Goal: Information Seeking & Learning: Learn about a topic

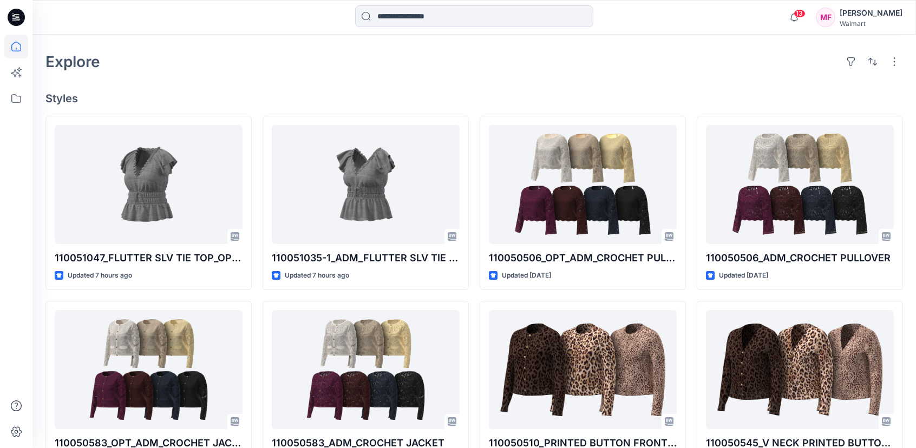
scroll to position [220, 0]
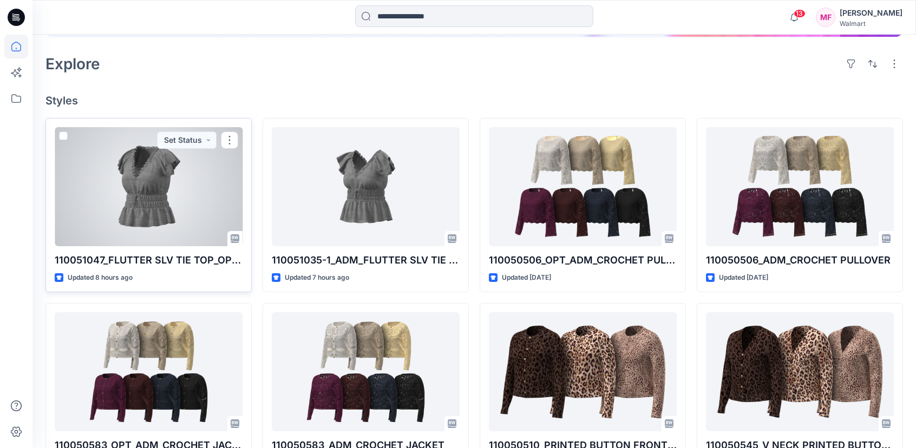
click at [141, 210] on div at bounding box center [149, 186] width 188 height 119
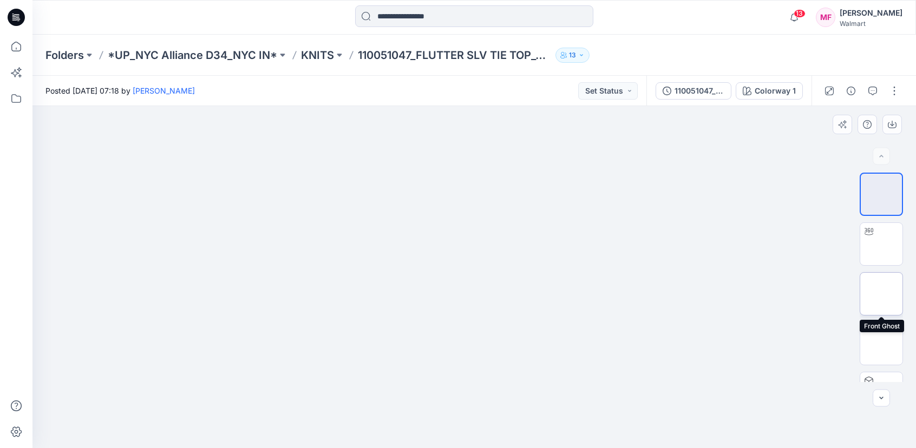
click at [881, 294] on img at bounding box center [881, 294] width 0 height 0
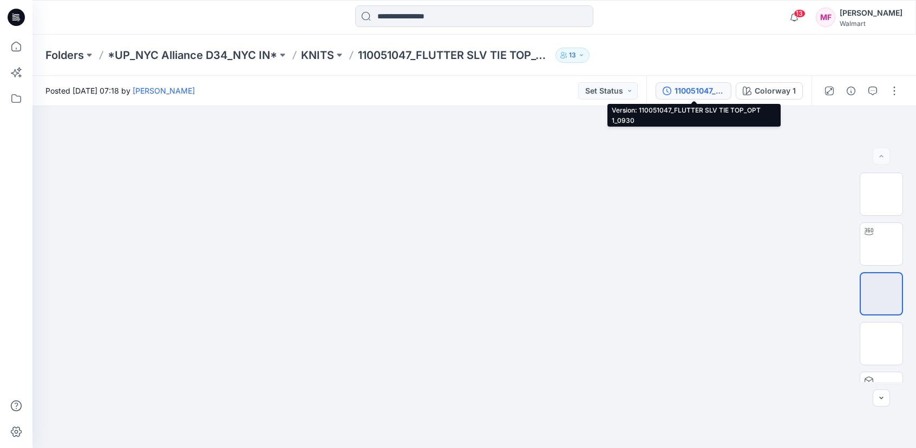
click at [711, 92] on div "110051047_FLUTTER SLV TIE TOP_OPT 1_0930" at bounding box center [699, 91] width 50 height 12
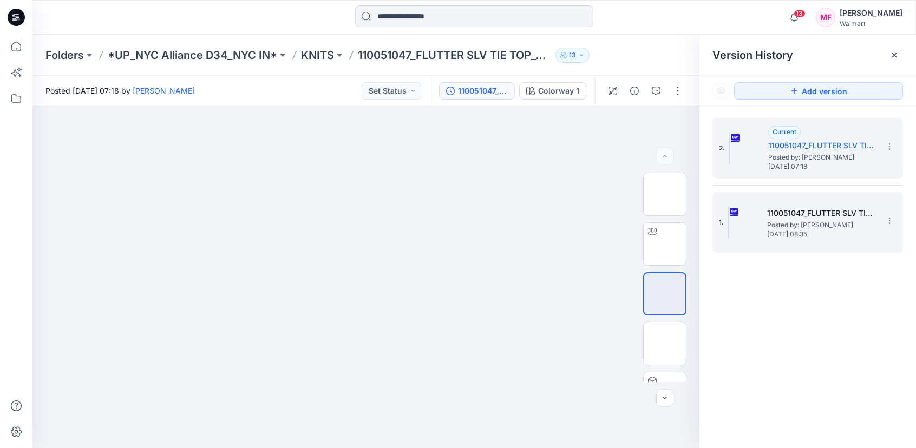
click at [798, 231] on span "Thursday, September 25, 2025 08:35" at bounding box center [821, 235] width 108 height 8
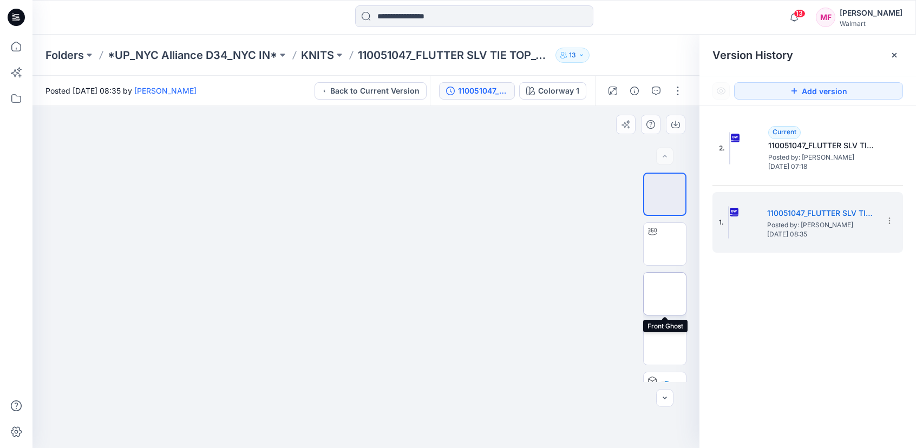
click at [665, 294] on img at bounding box center [665, 294] width 0 height 0
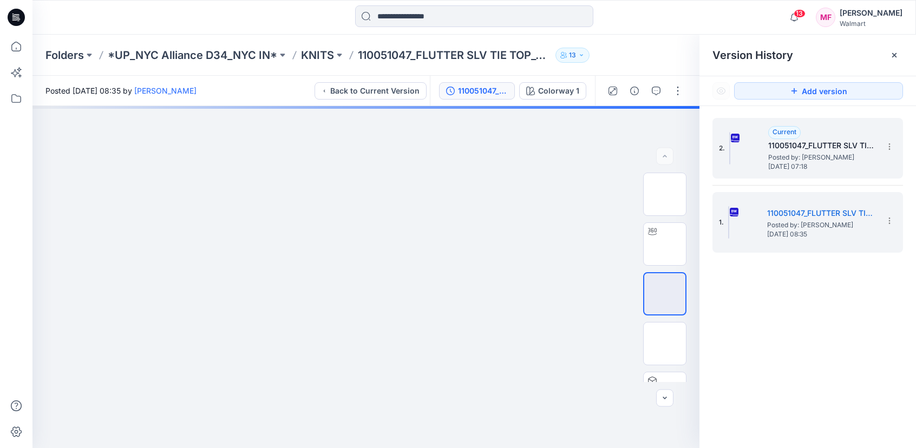
click at [781, 146] on h5 "110051047_FLUTTER SLV TIE TOP_OPT 1_0930" at bounding box center [822, 145] width 108 height 13
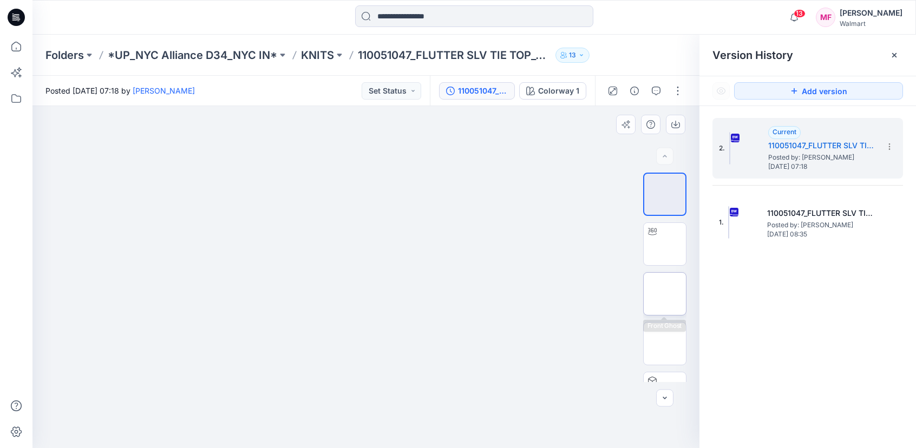
click at [665, 294] on img at bounding box center [665, 294] width 0 height 0
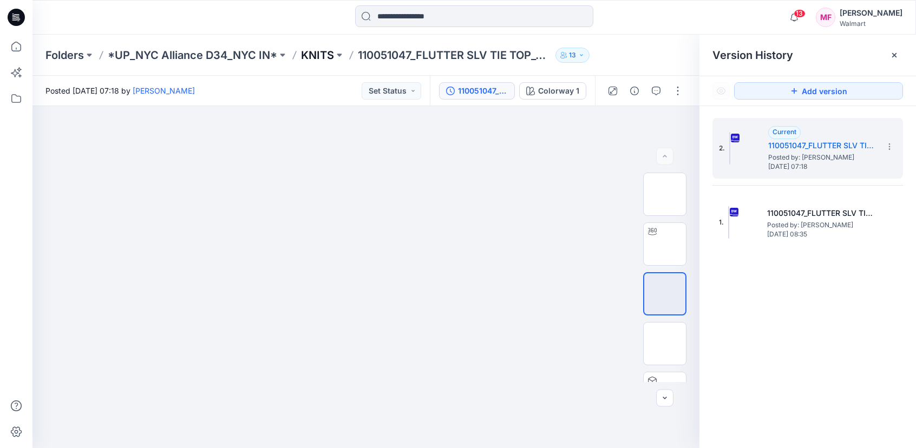
click at [308, 57] on p "KNITS" at bounding box center [317, 55] width 33 height 15
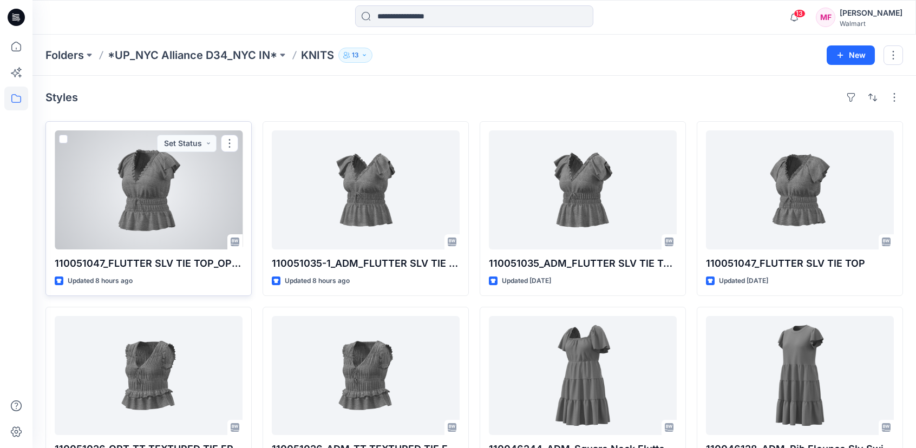
click at [159, 191] on div at bounding box center [149, 189] width 188 height 119
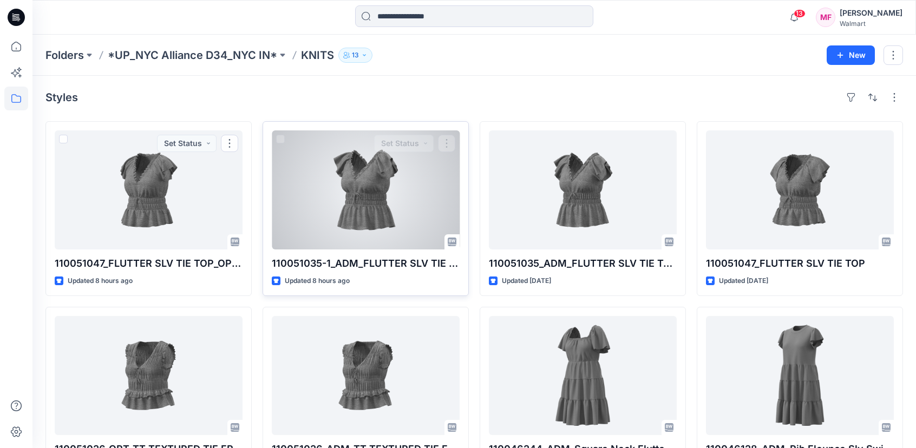
click at [360, 208] on div at bounding box center [366, 189] width 188 height 119
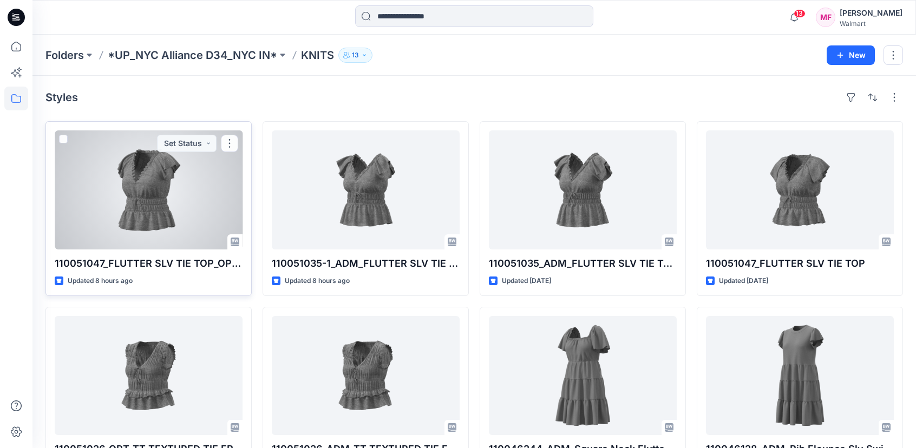
click at [173, 207] on div at bounding box center [149, 189] width 188 height 119
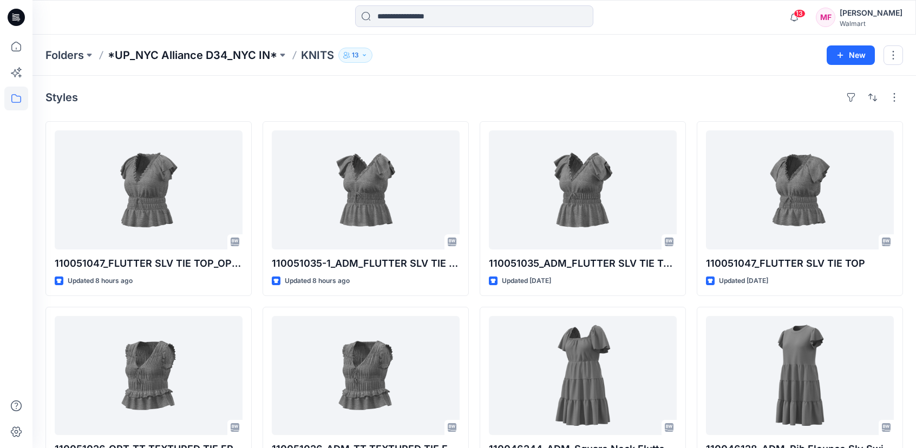
click at [247, 58] on p "*UP_NYC Alliance D34_NYC IN*" at bounding box center [192, 55] width 169 height 15
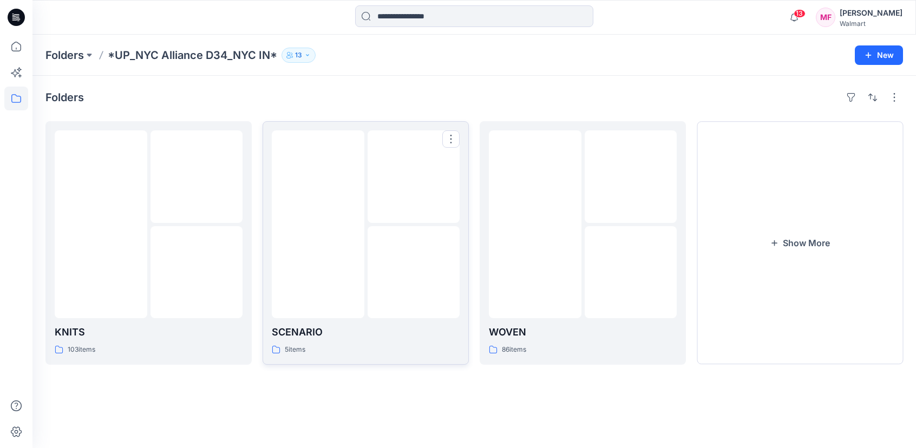
click at [413, 272] on img at bounding box center [413, 272] width 0 height 0
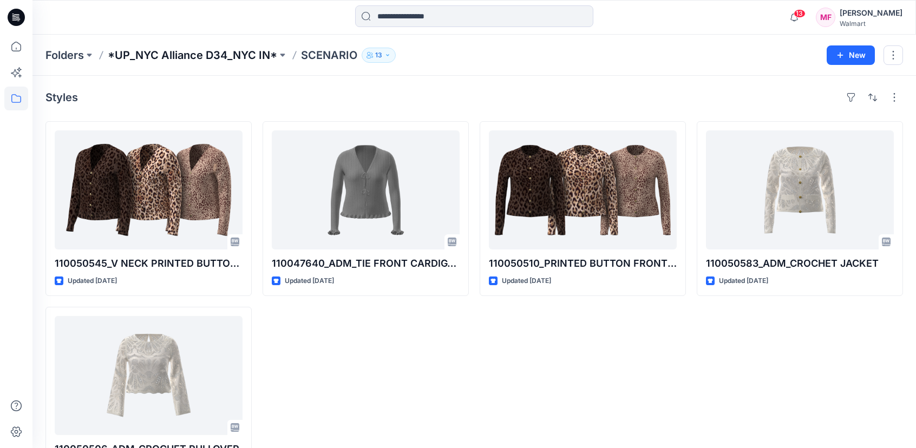
click at [235, 58] on p "*UP_NYC Alliance D34_NYC IN*" at bounding box center [192, 55] width 169 height 15
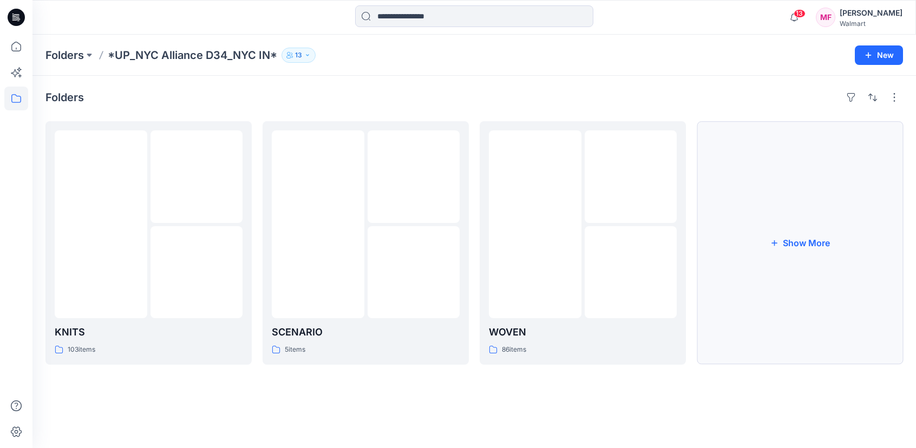
click at [804, 240] on button "Show More" at bounding box center [799, 243] width 206 height 244
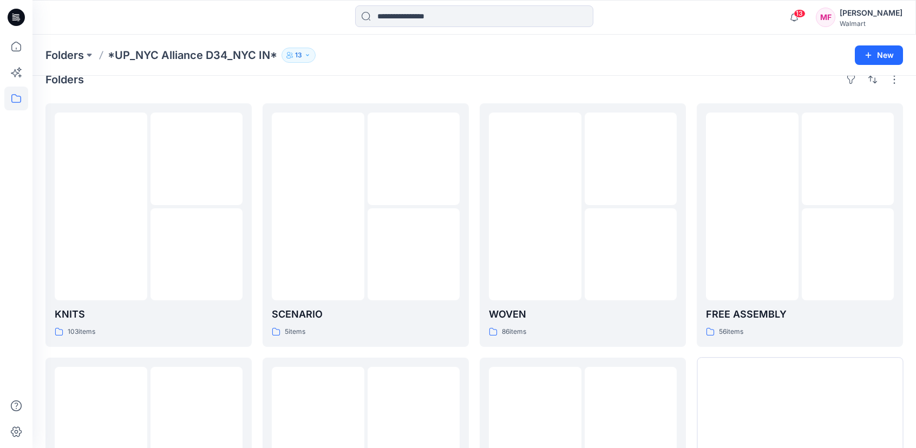
scroll to position [18, 0]
click at [413, 254] on img at bounding box center [413, 254] width 0 height 0
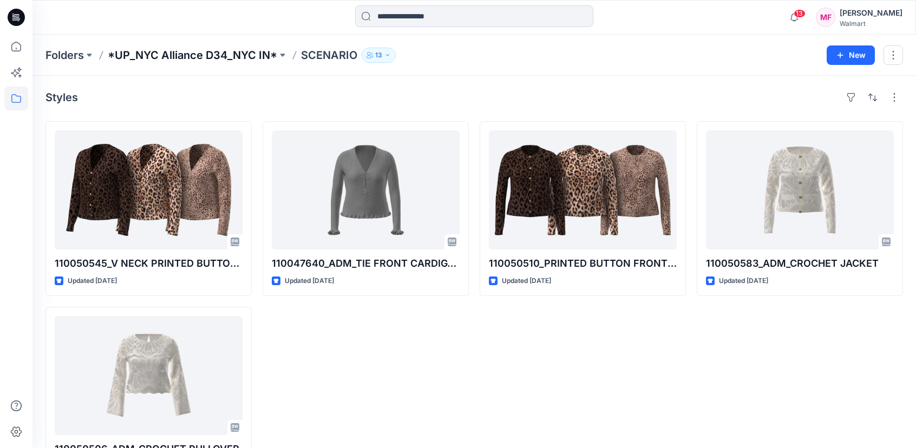
click at [238, 48] on p "*UP_NYC Alliance D34_NYC IN*" at bounding box center [192, 55] width 169 height 15
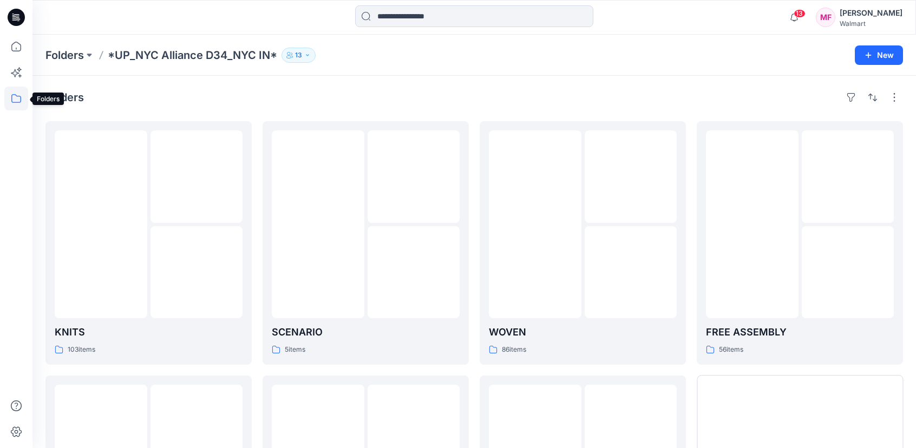
click at [5, 104] on icon at bounding box center [16, 99] width 24 height 24
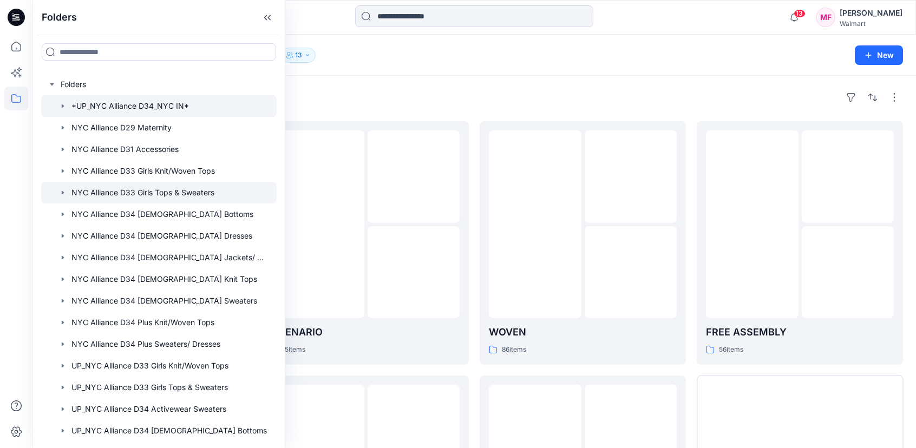
scroll to position [145, 0]
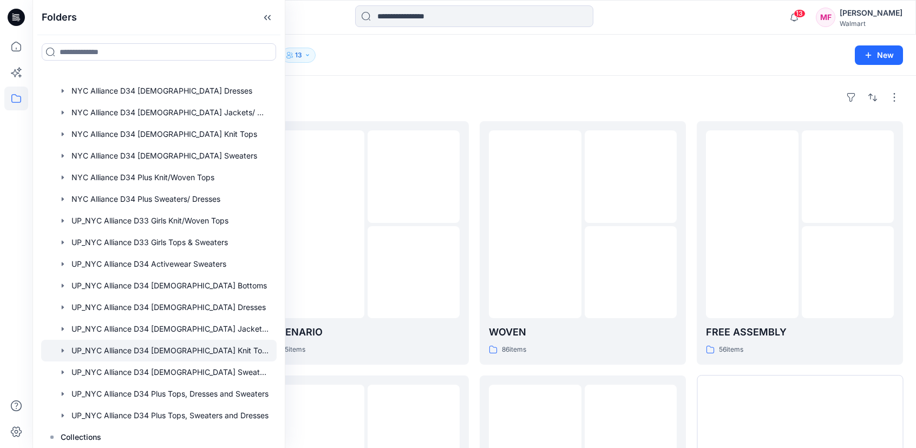
click at [210, 352] on div at bounding box center [158, 351] width 235 height 22
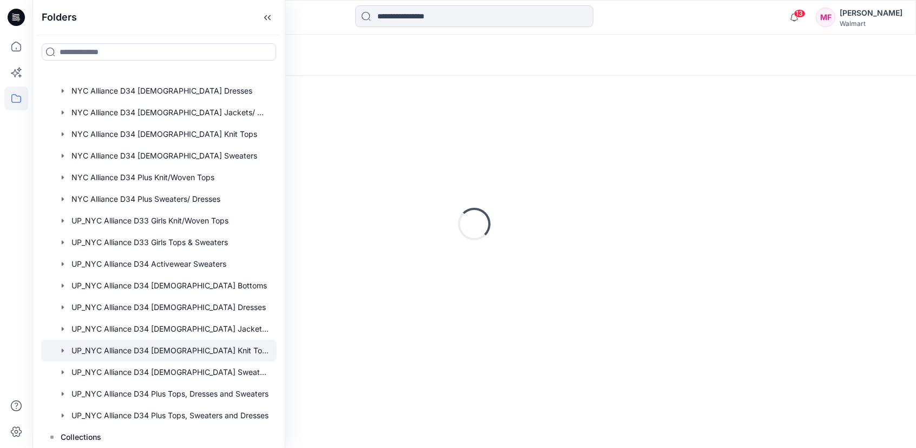
click at [493, 117] on div "Loading..." at bounding box center [473, 224] width 857 height 271
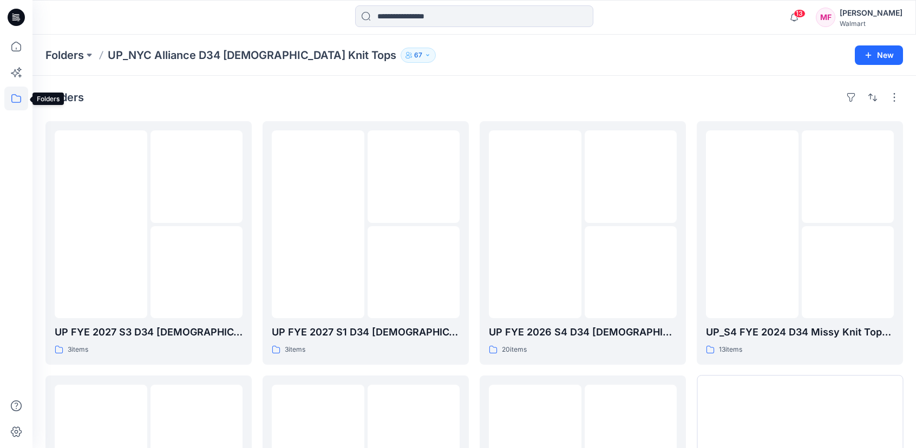
click at [15, 107] on icon at bounding box center [16, 99] width 24 height 24
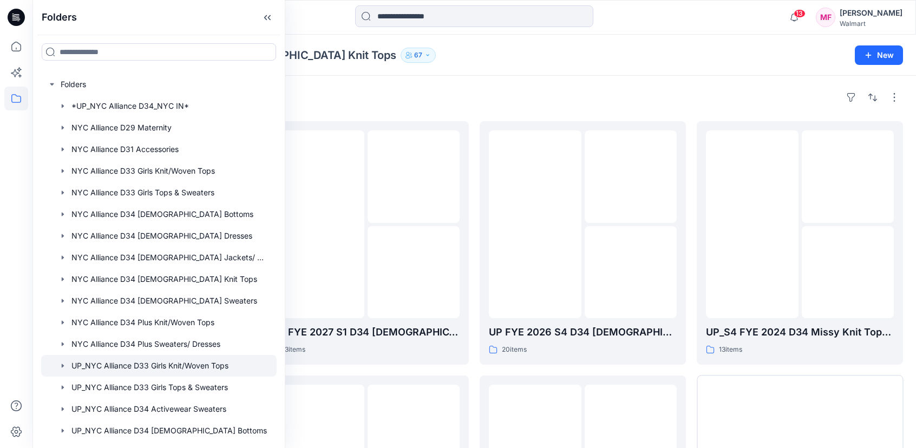
scroll to position [145, 0]
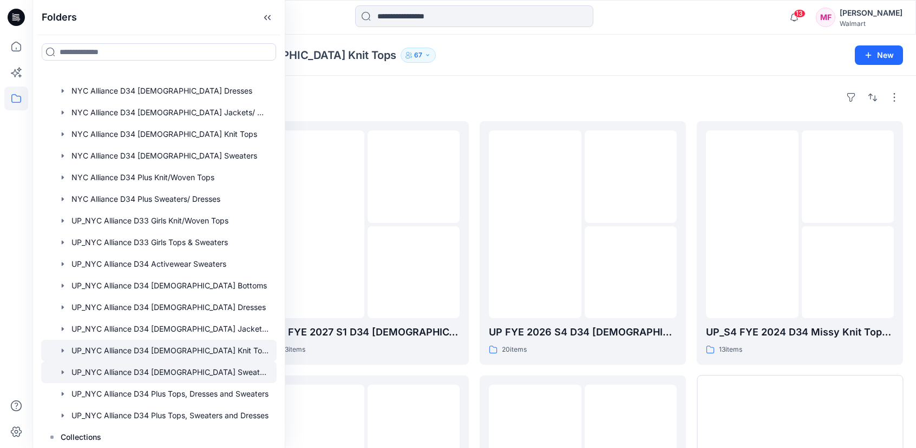
click at [180, 378] on div at bounding box center [158, 372] width 235 height 22
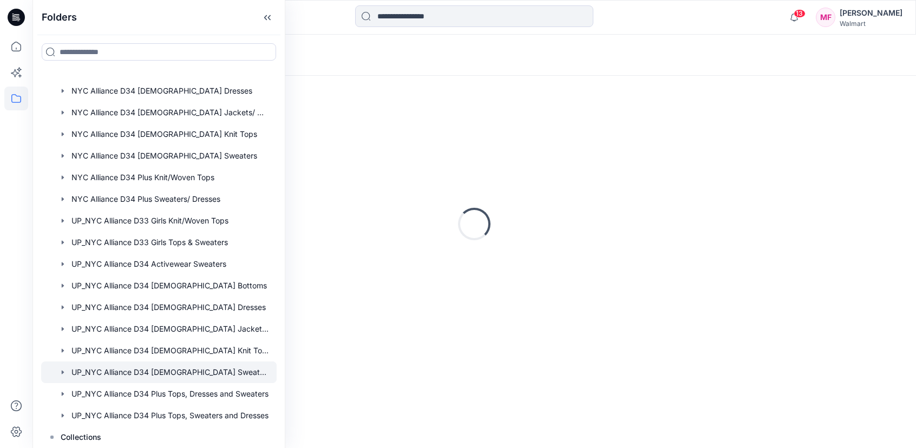
click at [597, 124] on div "Loading..." at bounding box center [473, 224] width 857 height 271
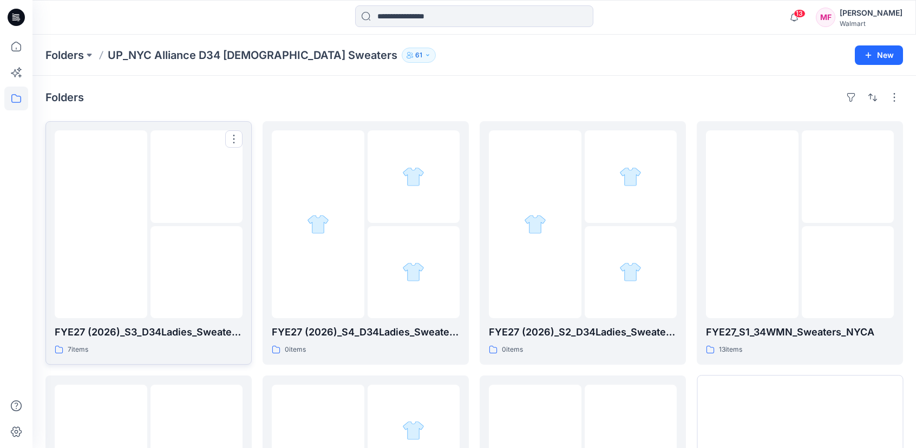
click at [196, 176] on img at bounding box center [196, 176] width 0 height 0
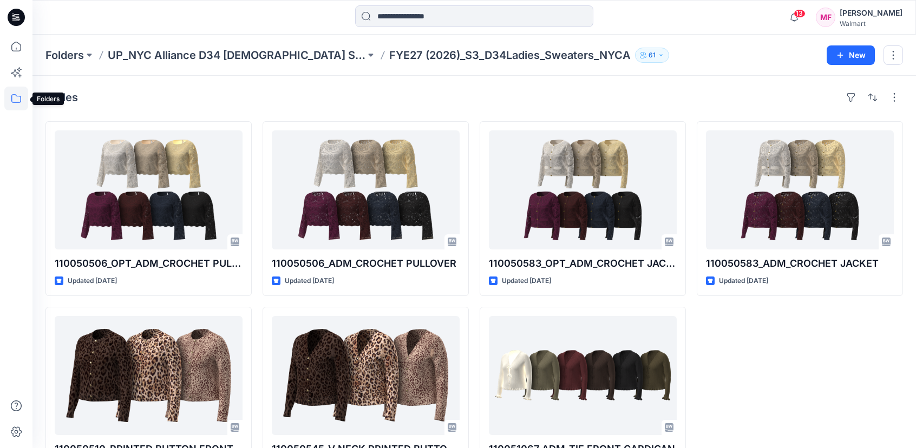
click at [16, 104] on icon at bounding box center [16, 99] width 24 height 24
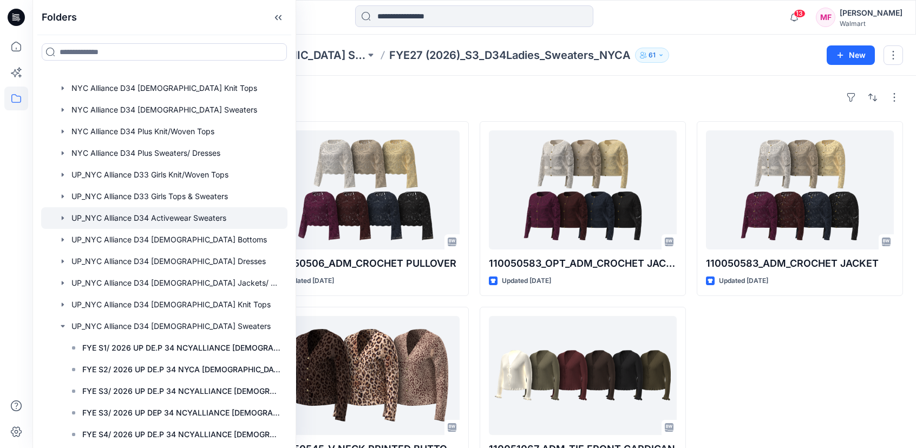
scroll to position [192, 0]
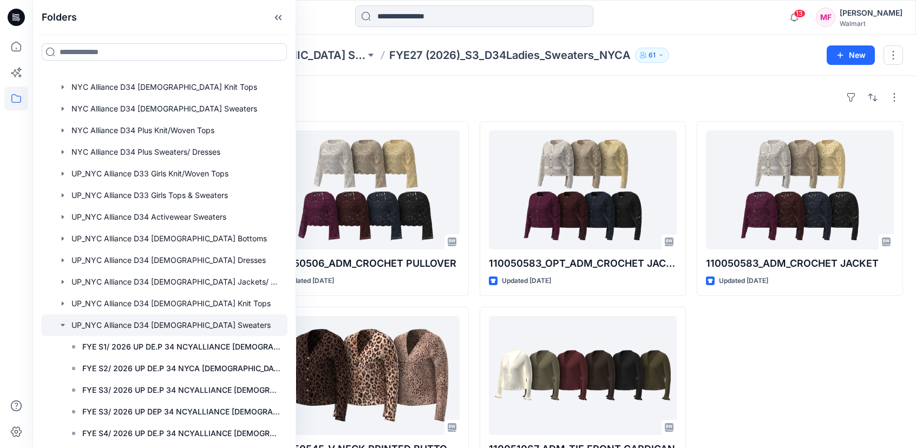
click at [62, 325] on icon "button" at bounding box center [63, 325] width 4 height 2
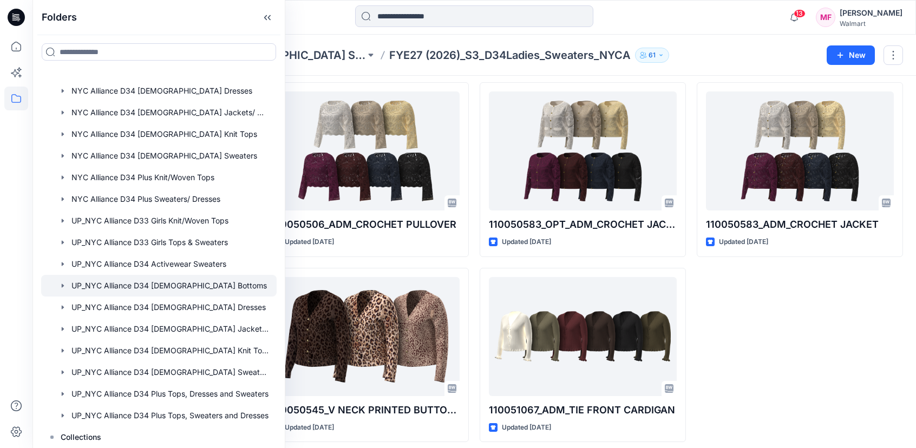
scroll to position [41, 0]
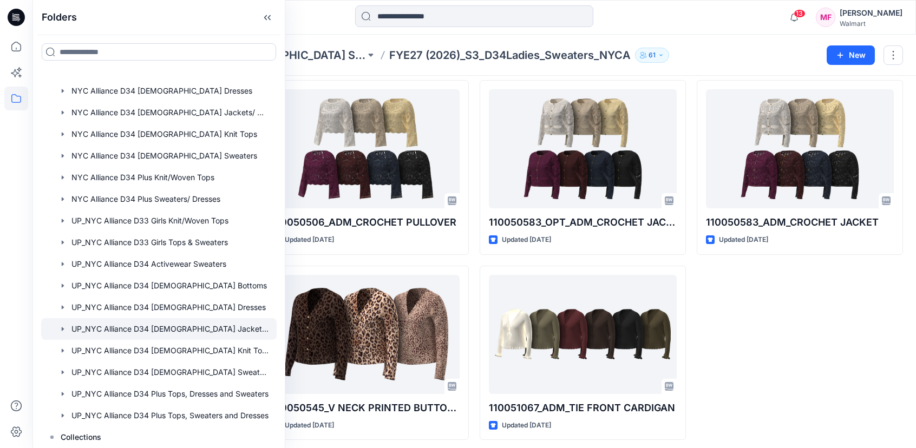
click at [227, 329] on div at bounding box center [158, 329] width 235 height 22
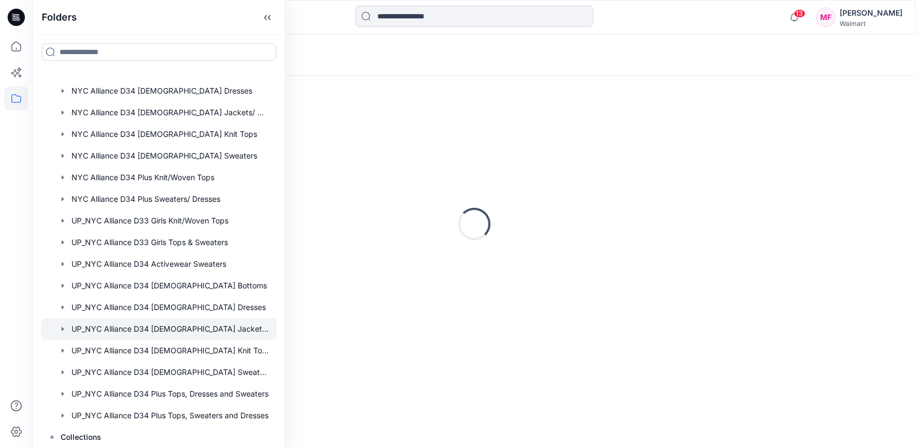
click at [551, 88] on div "Loading..." at bounding box center [473, 262] width 883 height 372
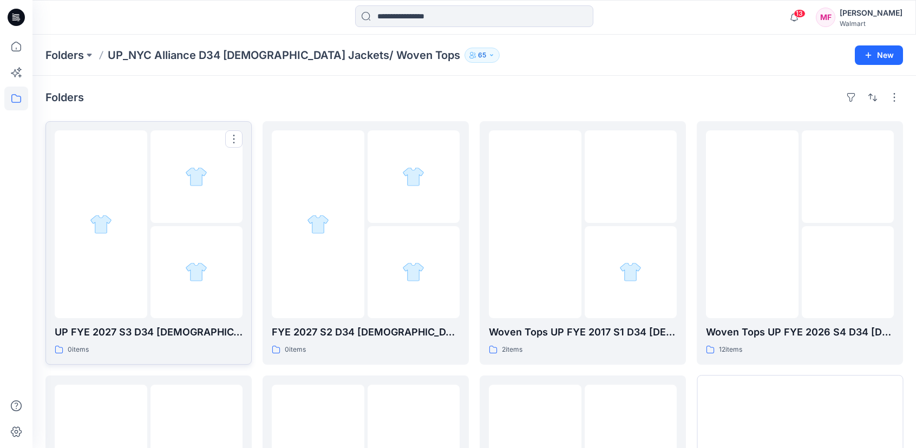
click at [168, 214] on div at bounding box center [196, 176] width 93 height 93
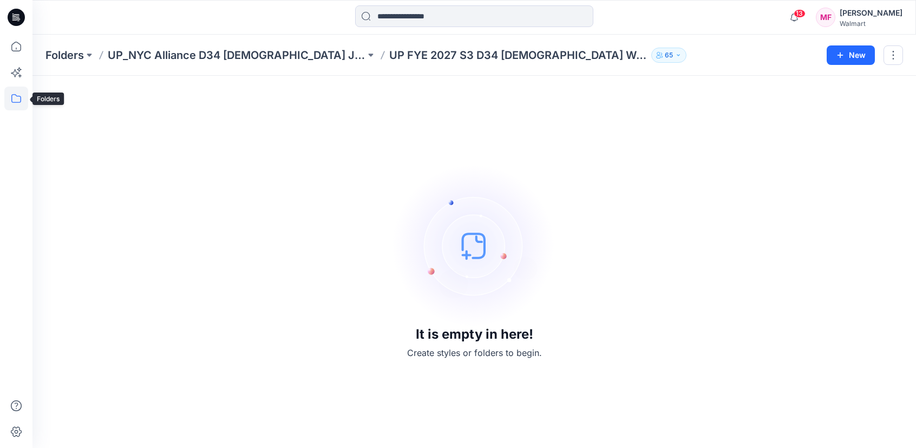
click at [21, 99] on icon at bounding box center [16, 99] width 24 height 24
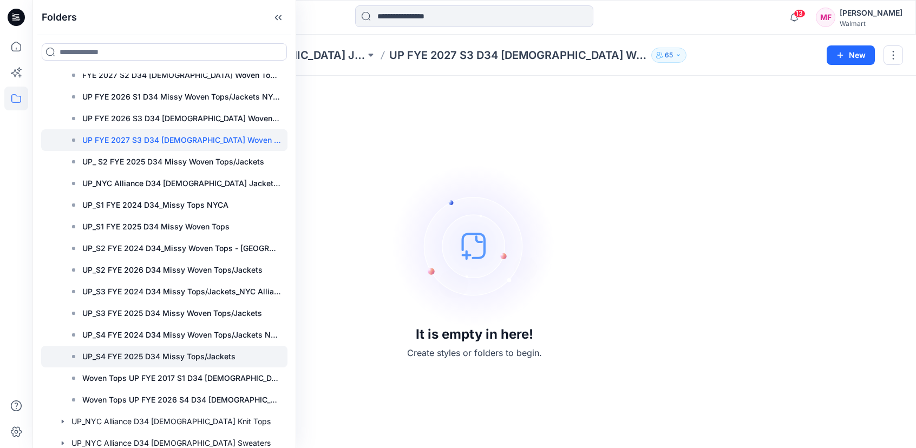
scroll to position [424, 0]
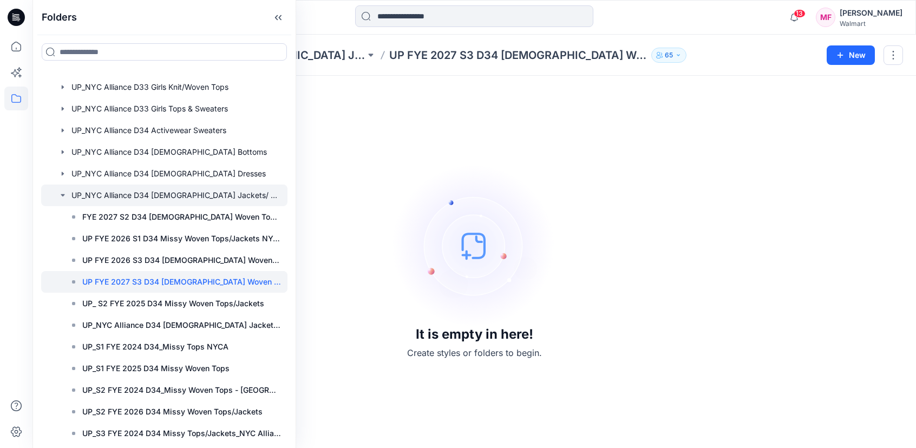
click at [63, 196] on icon "button" at bounding box center [62, 195] width 9 height 9
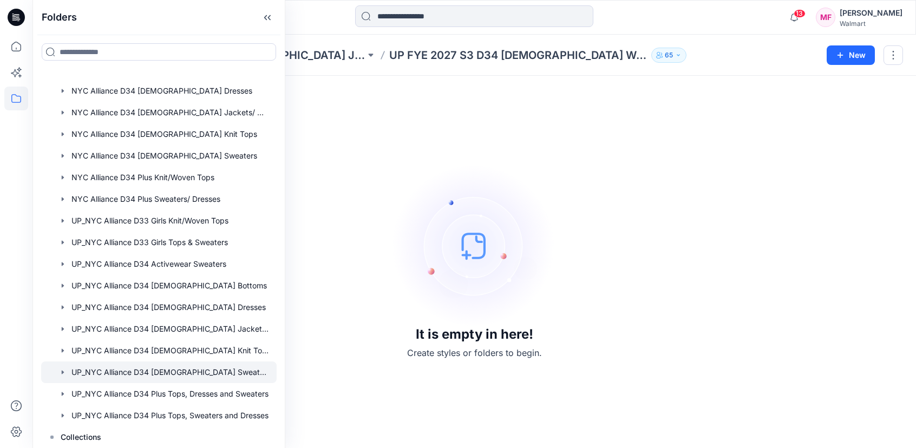
click at [222, 370] on div at bounding box center [158, 372] width 235 height 22
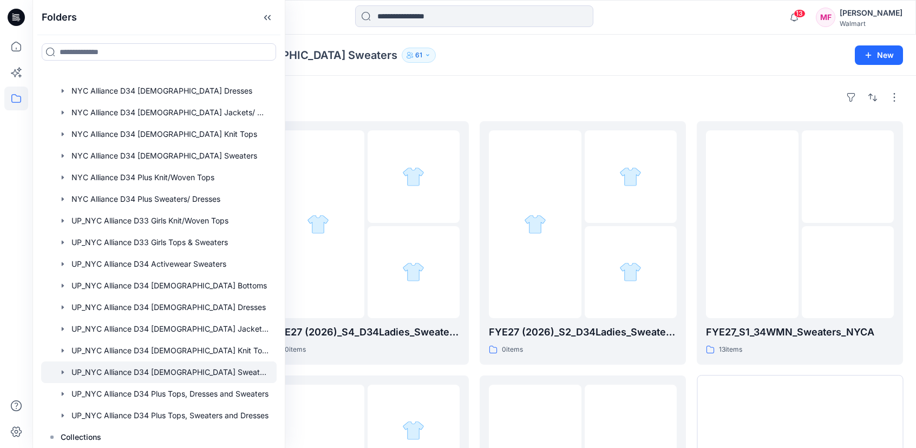
click at [456, 78] on div "Folders FYE27 (2026)_S3_D34Ladies_Sweaters_NYCA 7 items FYE S4/ 2026 UP DE.P 34…" at bounding box center [473, 362] width 883 height 573
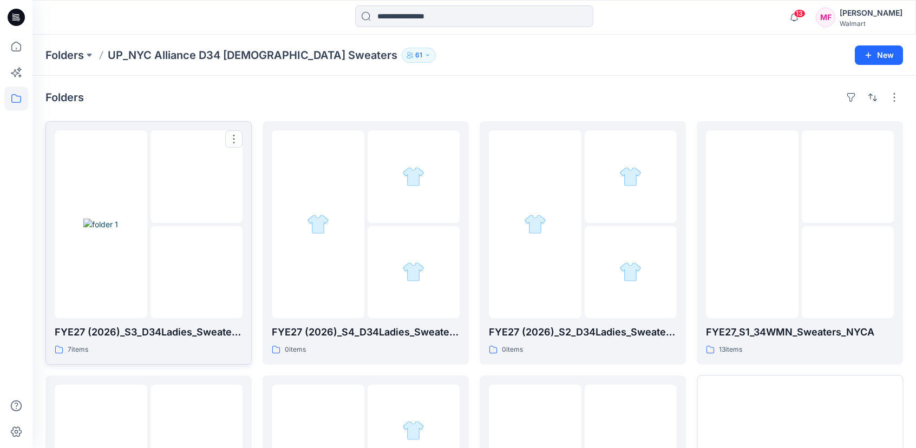
click at [112, 283] on div at bounding box center [101, 224] width 93 height 188
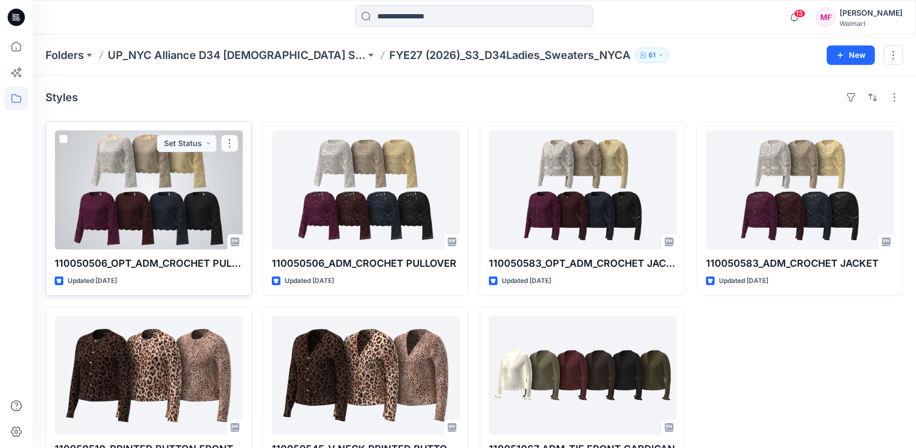
click at [160, 210] on div at bounding box center [149, 189] width 188 height 119
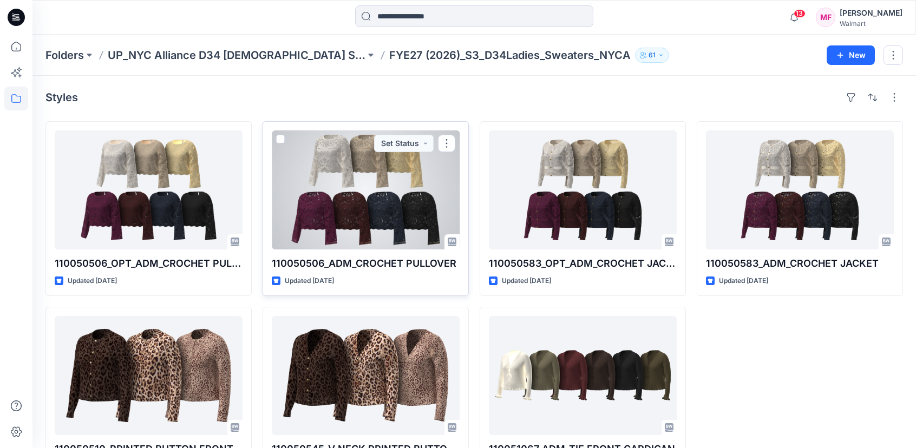
click at [306, 188] on div at bounding box center [366, 189] width 188 height 119
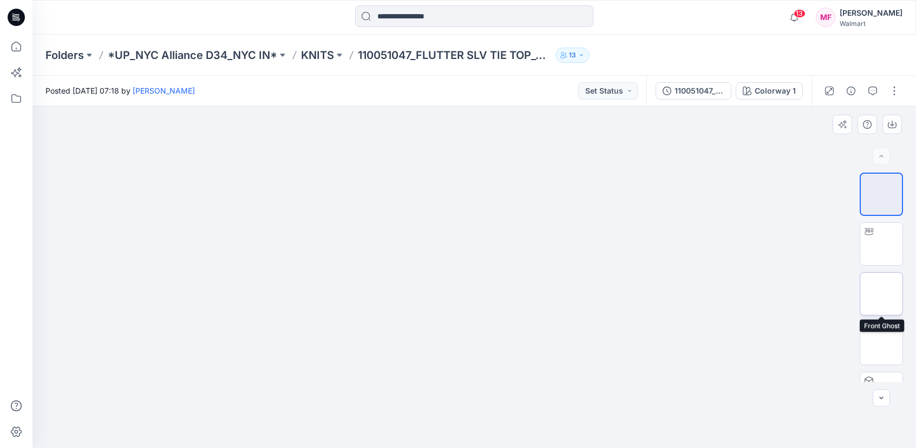
click at [881, 294] on img at bounding box center [881, 294] width 0 height 0
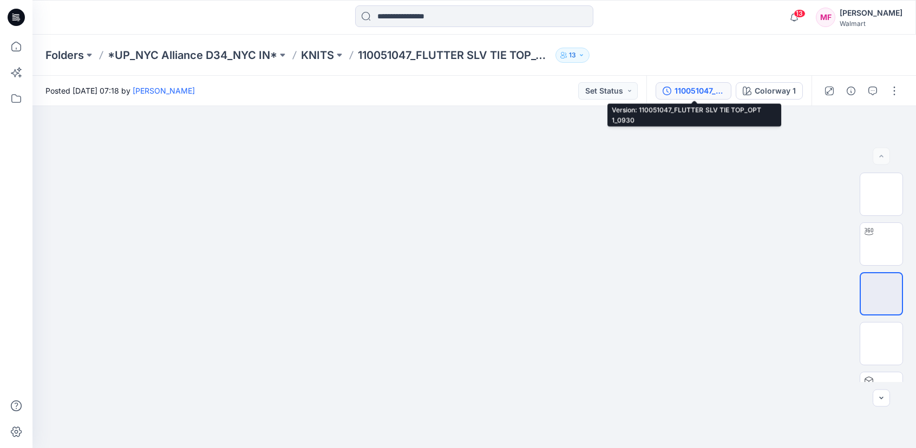
click at [697, 87] on div "110051047_FLUTTER SLV TIE TOP_OPT 1_0930" at bounding box center [699, 91] width 50 height 12
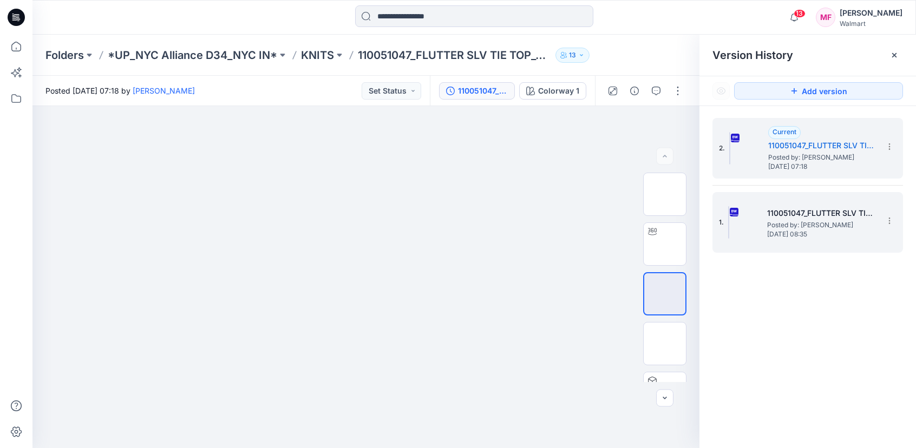
click at [779, 208] on h5 "110051047_FLUTTER SLV TIE TOP_OPT 1" at bounding box center [821, 213] width 108 height 13
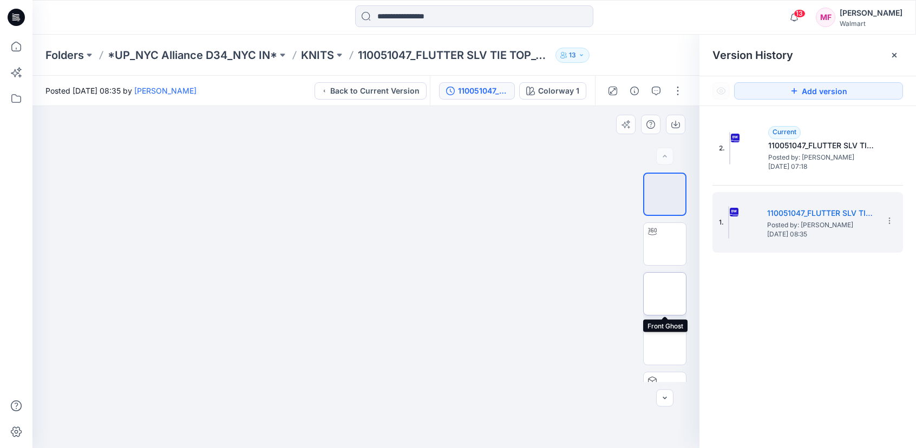
click at [665, 294] on img at bounding box center [665, 294] width 0 height 0
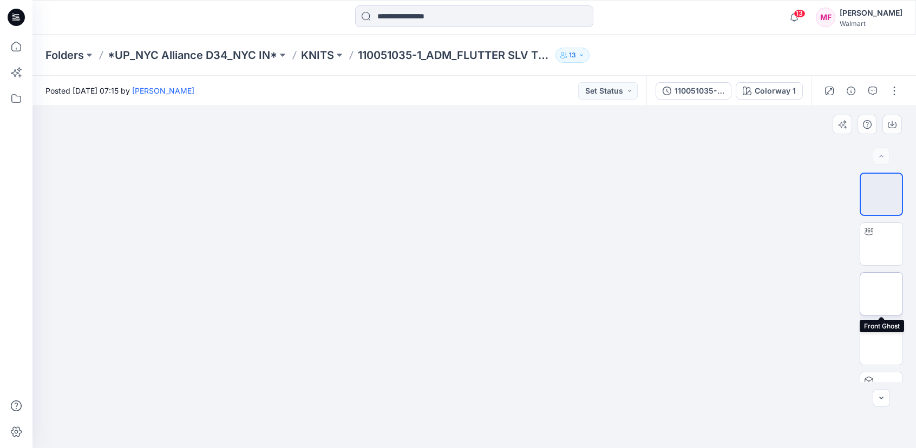
click at [881, 294] on img at bounding box center [881, 294] width 0 height 0
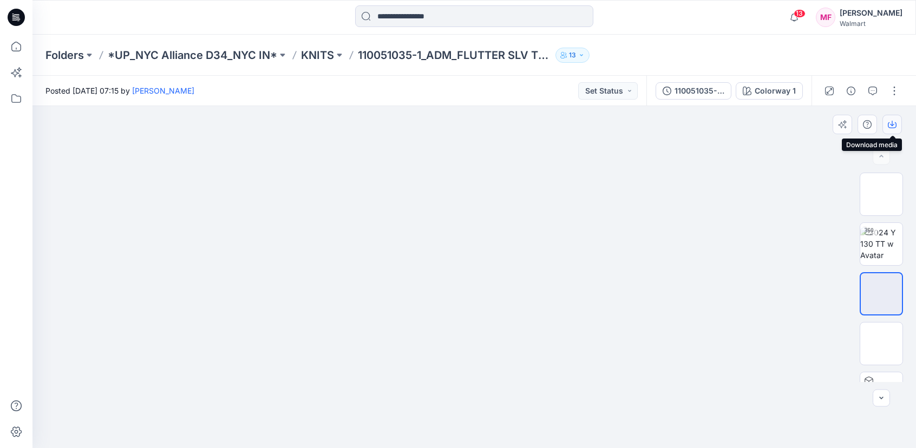
click at [898, 117] on button "button" at bounding box center [891, 124] width 19 height 19
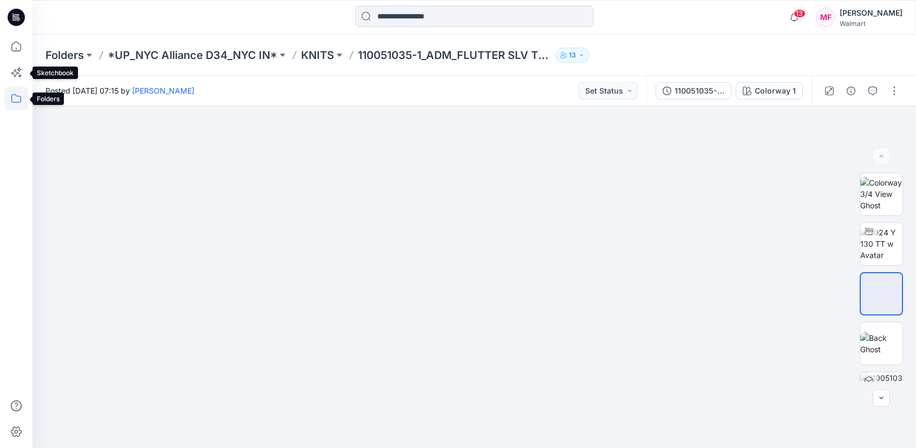
click at [10, 104] on icon at bounding box center [16, 99] width 24 height 24
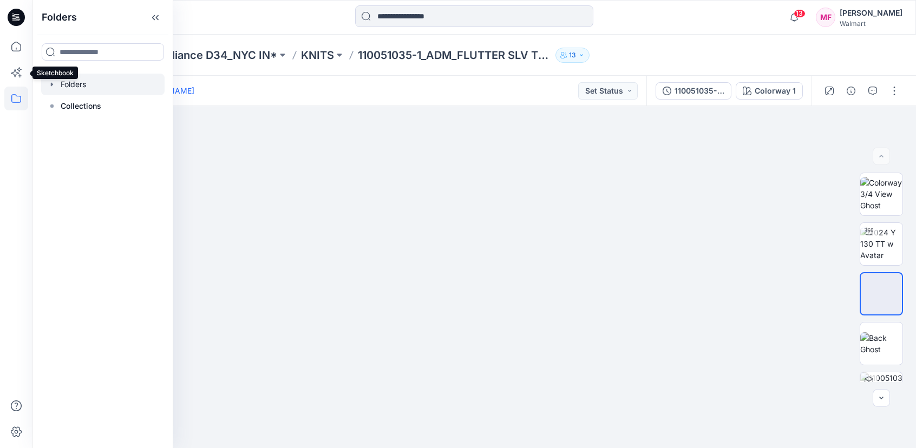
click at [49, 86] on icon "button" at bounding box center [52, 84] width 9 height 9
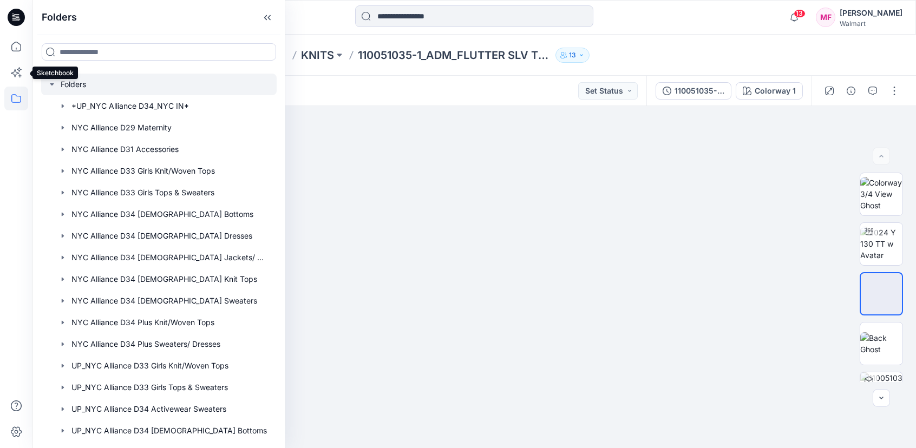
scroll to position [145, 0]
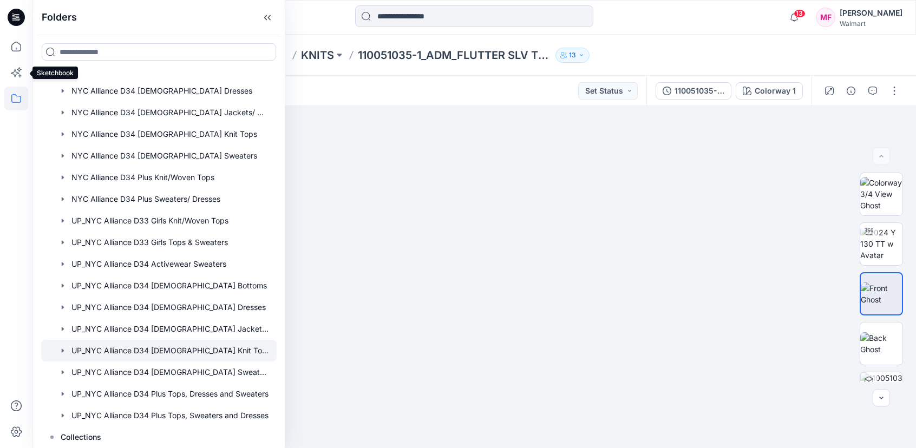
click at [190, 351] on div at bounding box center [158, 351] width 235 height 22
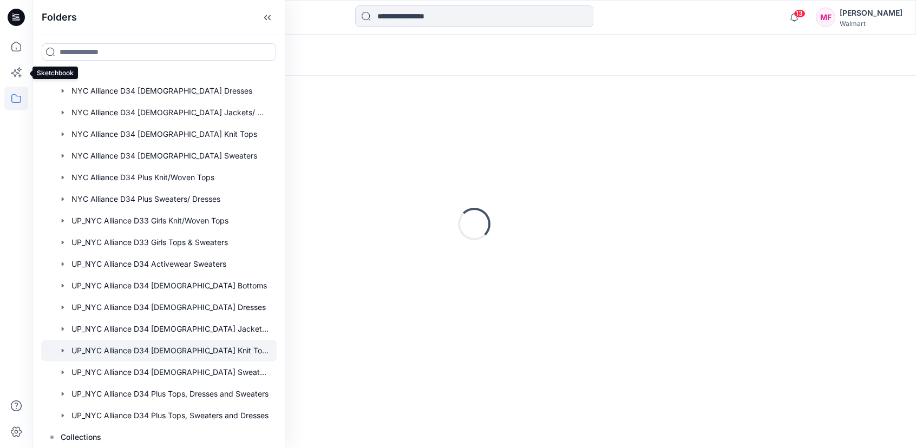
click at [429, 75] on div "Loading..." at bounding box center [473, 55] width 883 height 41
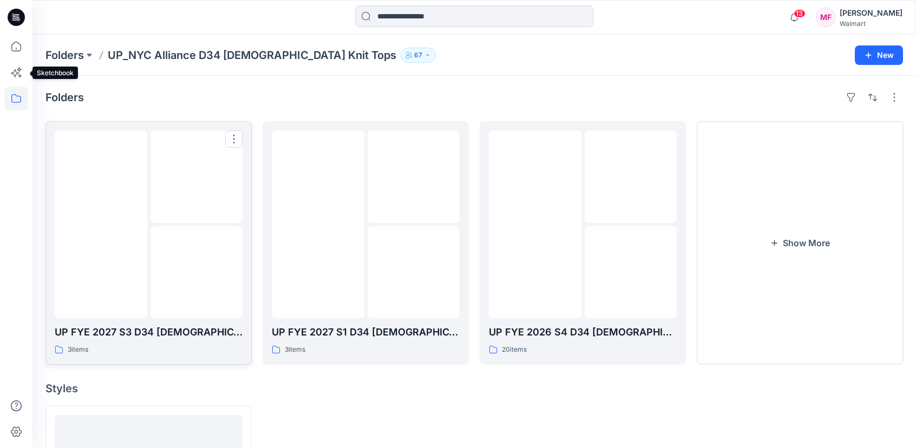
click at [196, 272] on img at bounding box center [196, 272] width 0 height 0
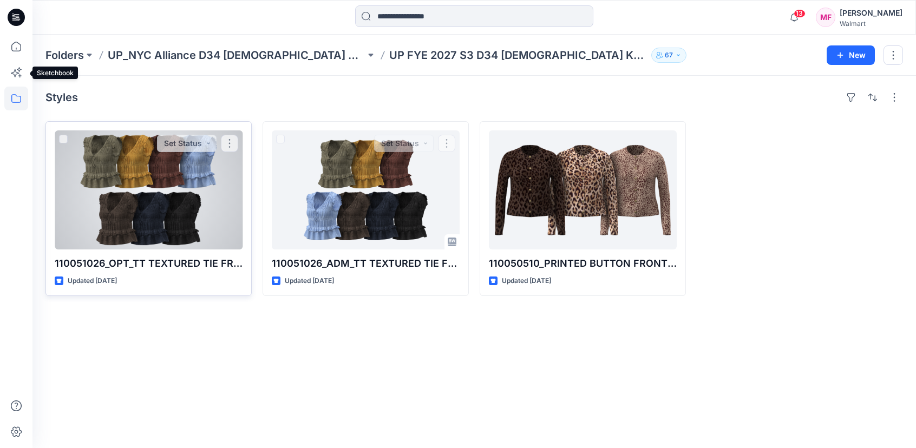
click at [162, 181] on div at bounding box center [149, 189] width 188 height 119
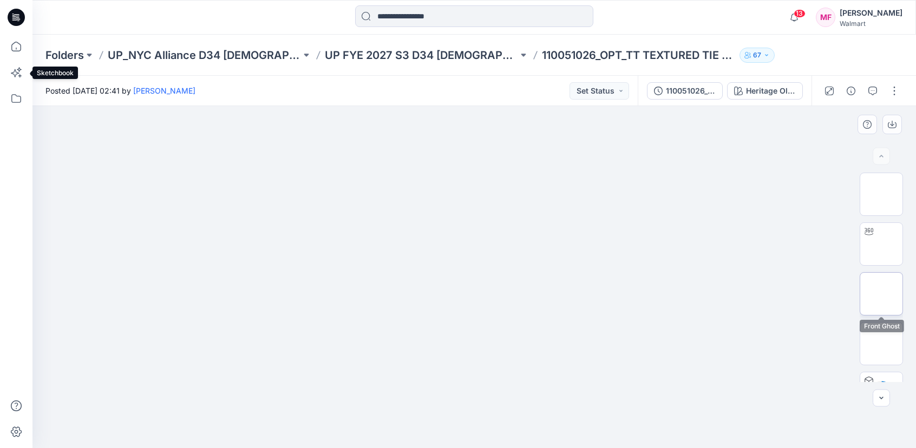
click at [881, 294] on img at bounding box center [881, 294] width 0 height 0
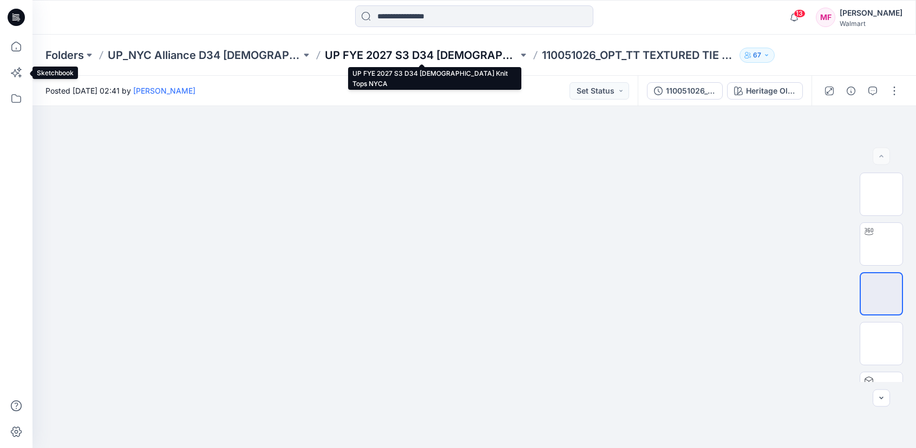
click at [460, 48] on p "UP FYE 2027 S3 D34 Ladies Knit Tops NYCA" at bounding box center [421, 55] width 193 height 15
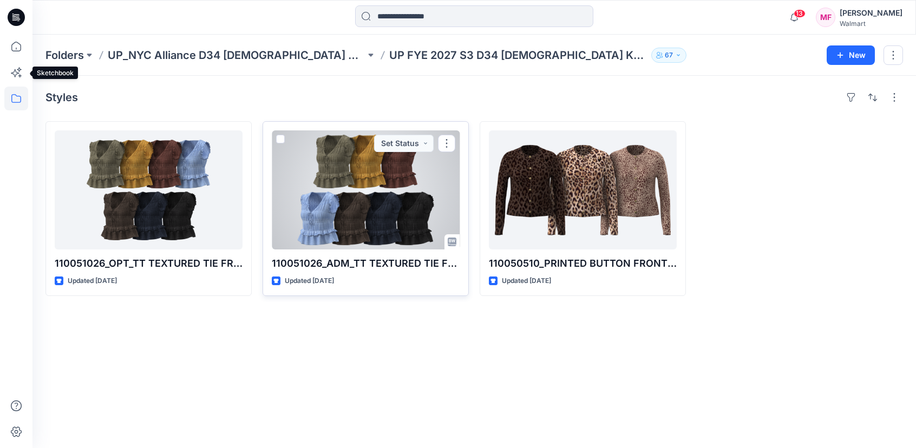
click at [339, 195] on div at bounding box center [366, 189] width 188 height 119
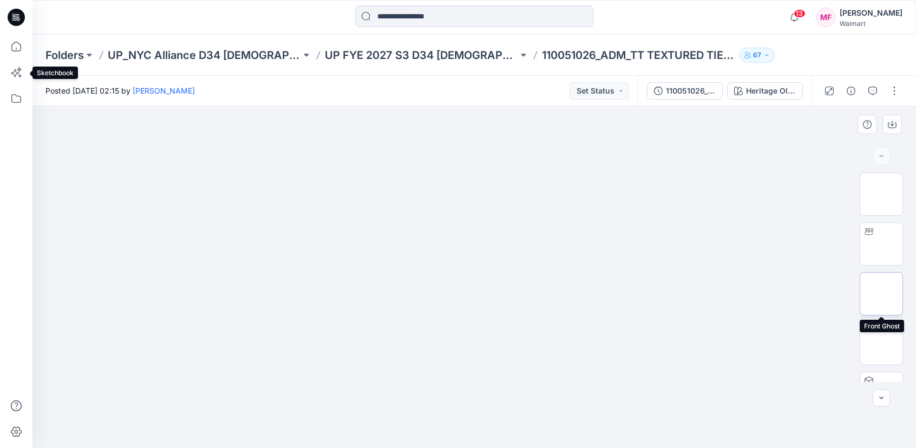
click at [881, 294] on img at bounding box center [881, 294] width 0 height 0
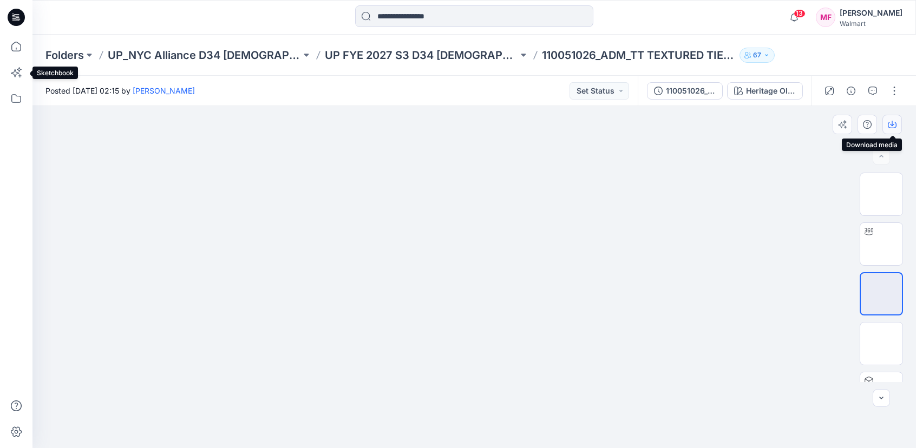
click at [895, 126] on icon "button" at bounding box center [891, 124] width 9 height 9
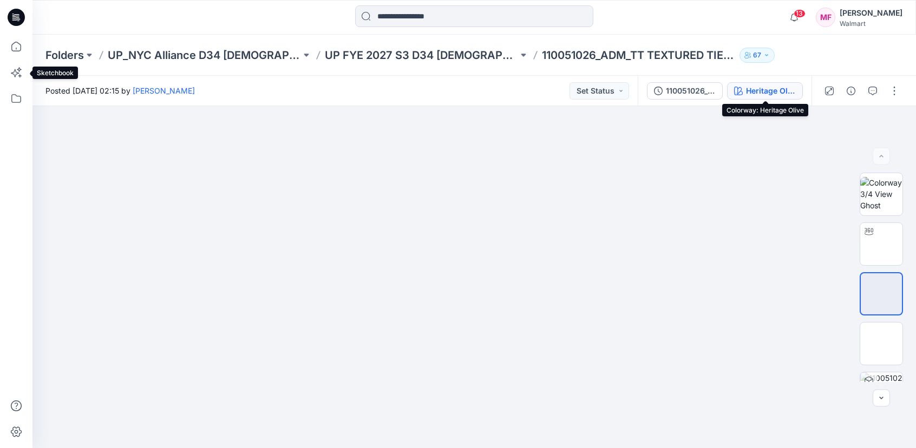
click at [755, 91] on div "Heritage Olive" at bounding box center [771, 91] width 50 height 12
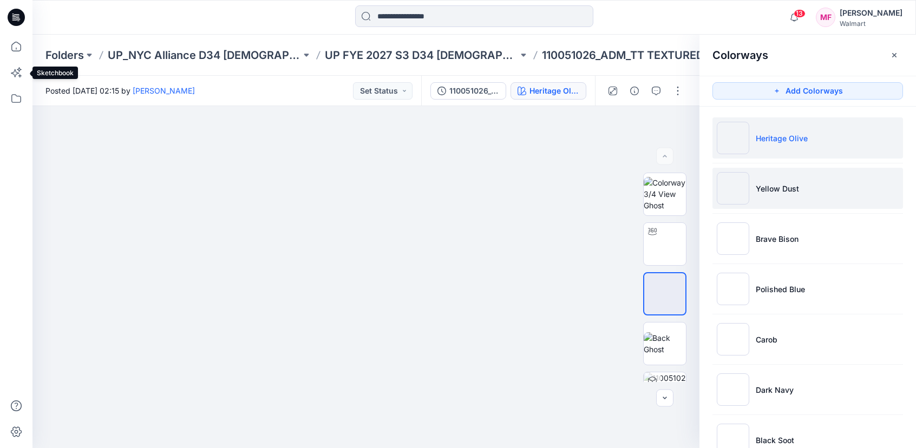
click at [865, 186] on li "Yellow Dust" at bounding box center [807, 188] width 190 height 41
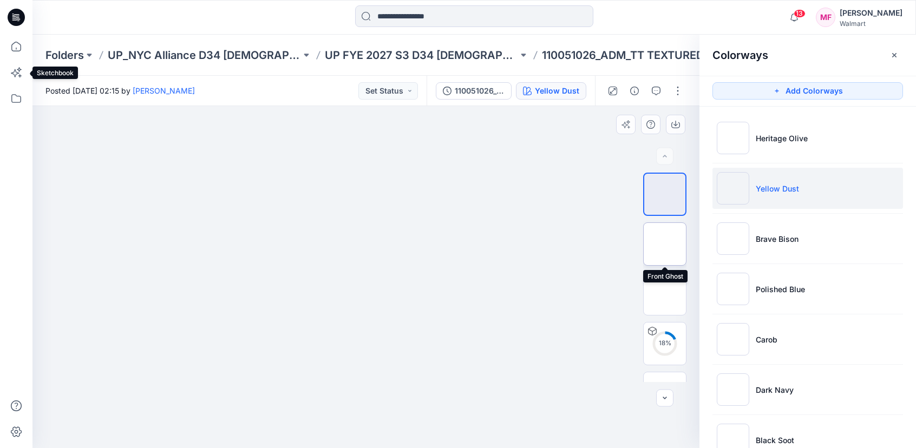
click at [665, 244] on img at bounding box center [665, 244] width 0 height 0
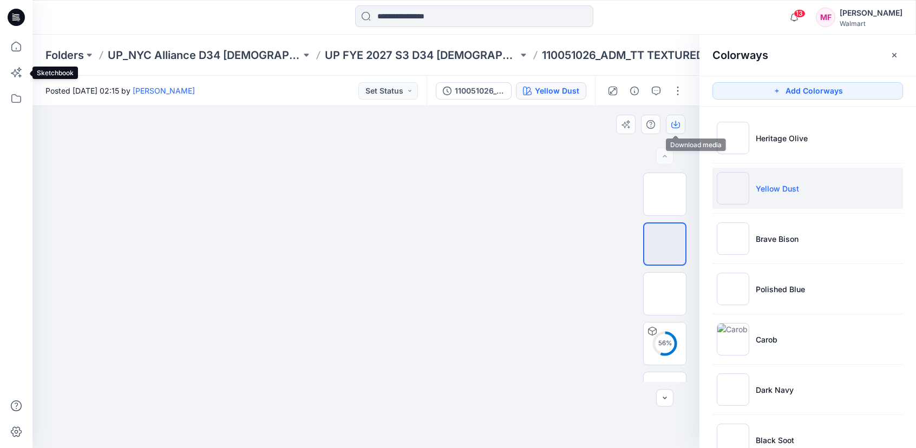
click at [684, 122] on button "button" at bounding box center [675, 124] width 19 height 19
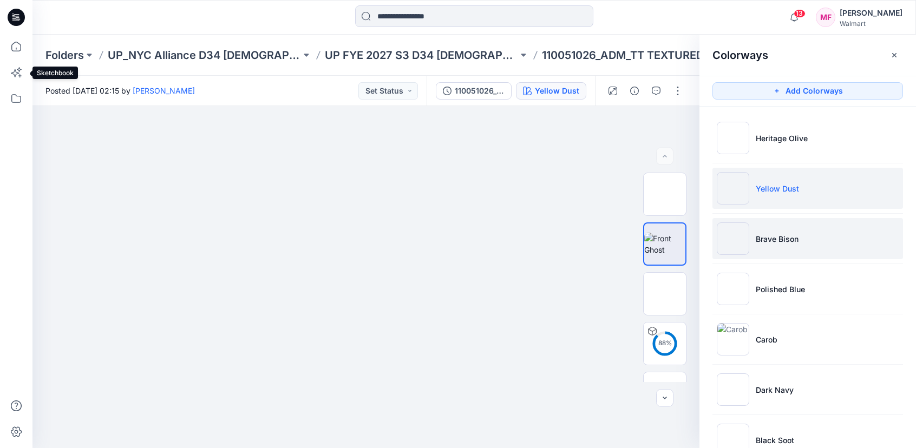
click at [769, 251] on li "Brave Bison" at bounding box center [807, 238] width 190 height 41
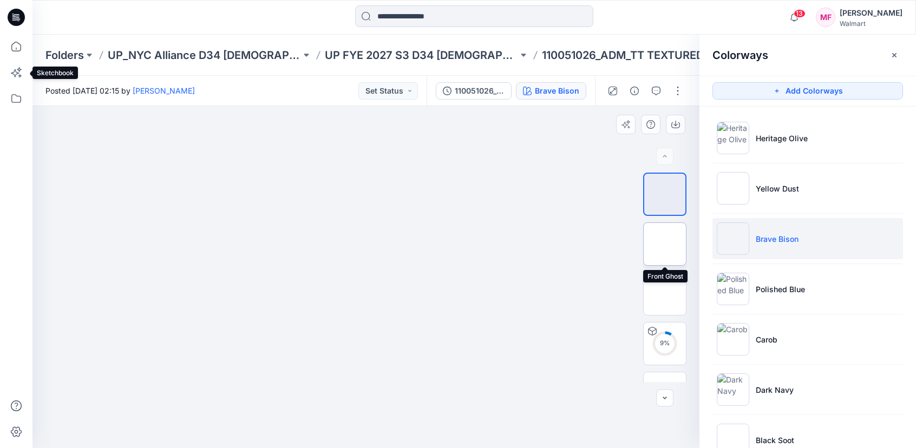
click at [665, 244] on img at bounding box center [665, 244] width 0 height 0
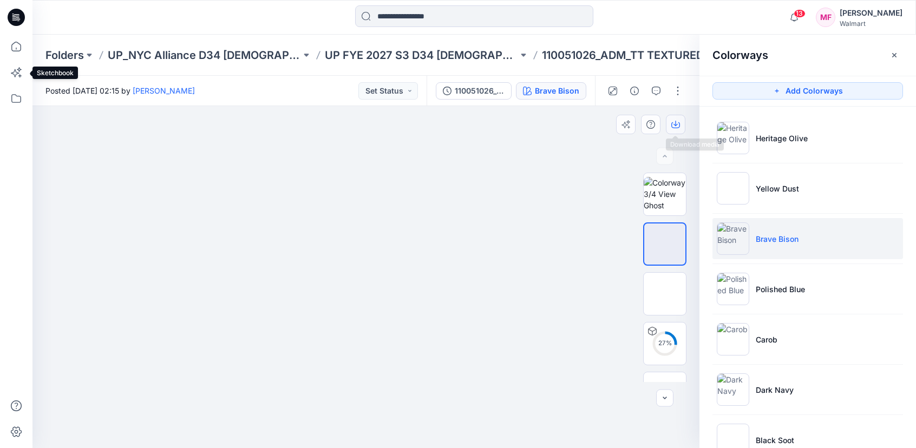
click at [676, 131] on button "button" at bounding box center [675, 124] width 19 height 19
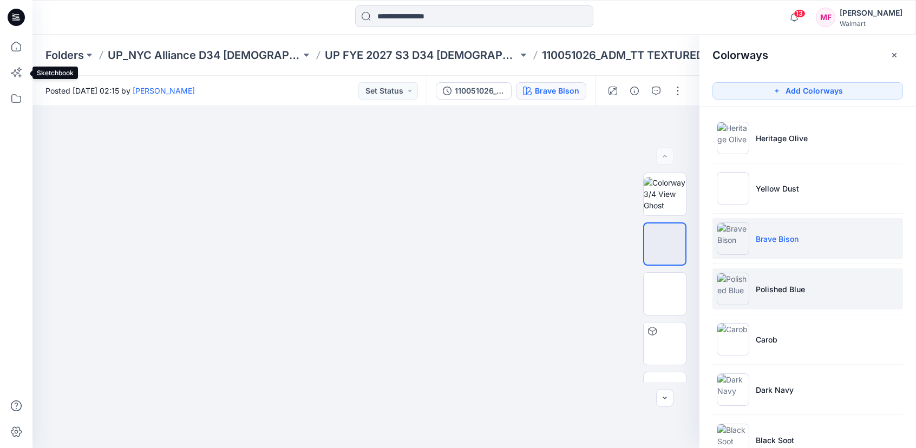
click at [777, 291] on p "Polished Blue" at bounding box center [779, 289] width 49 height 11
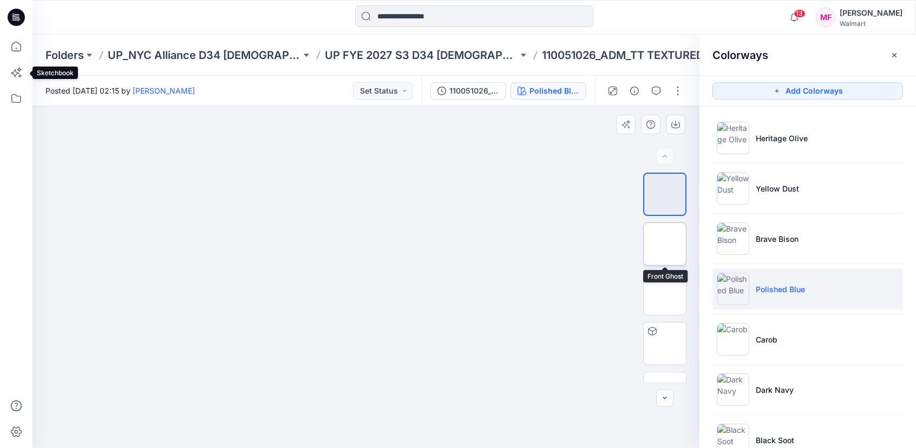
click at [665, 244] on img at bounding box center [665, 244] width 0 height 0
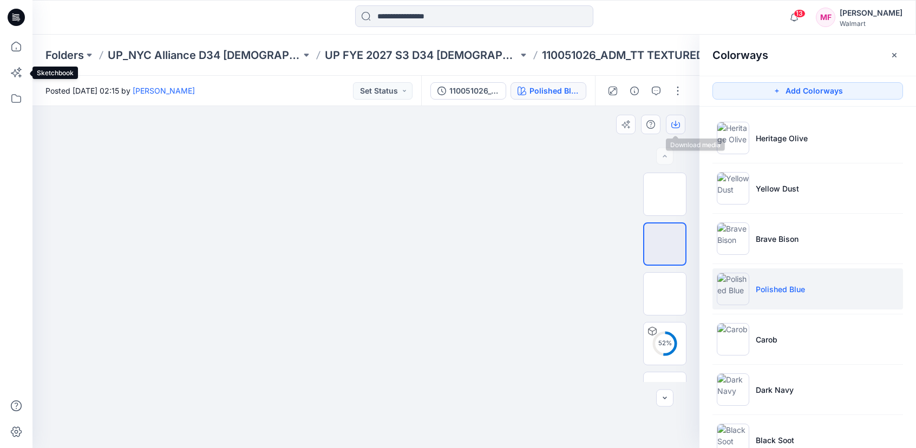
click at [672, 127] on icon "button" at bounding box center [675, 125] width 9 height 6
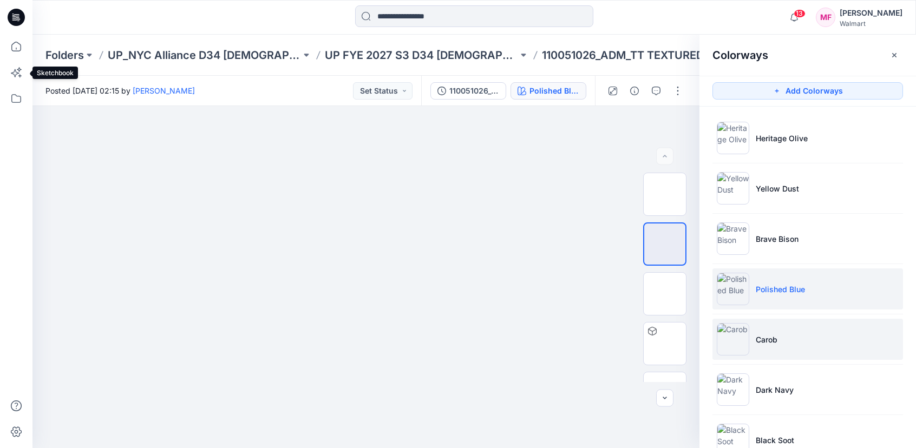
click at [742, 349] on img at bounding box center [732, 339] width 32 height 32
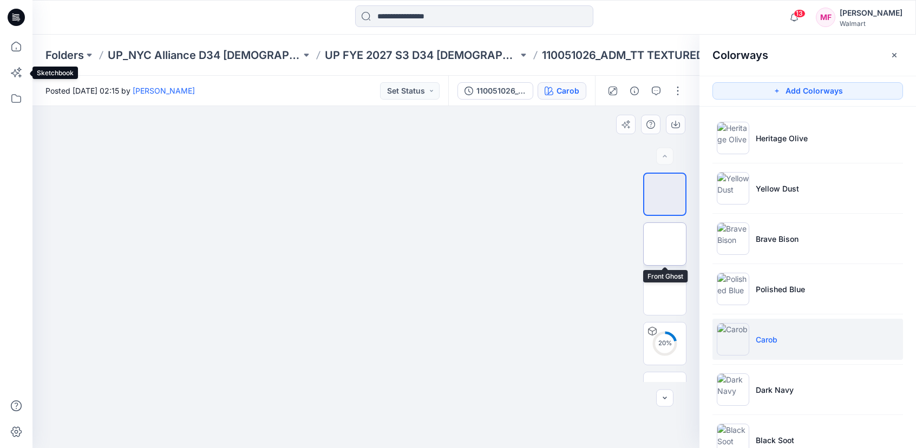
click at [665, 244] on img at bounding box center [665, 244] width 0 height 0
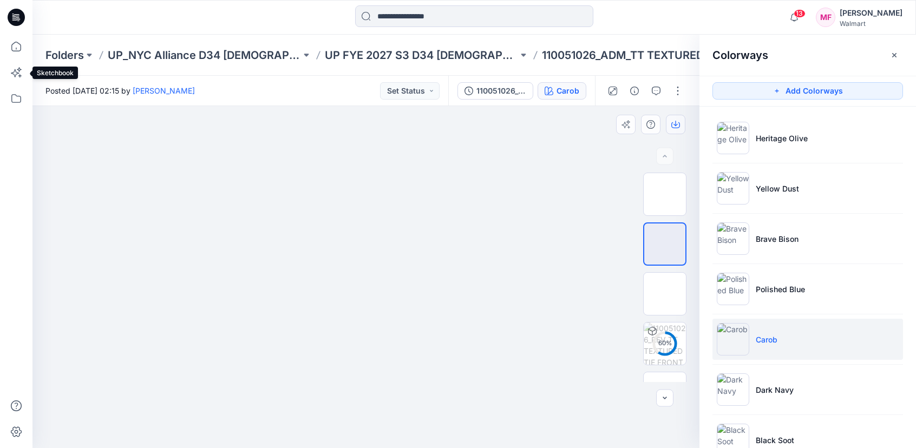
click at [678, 122] on icon "button" at bounding box center [675, 125] width 9 height 6
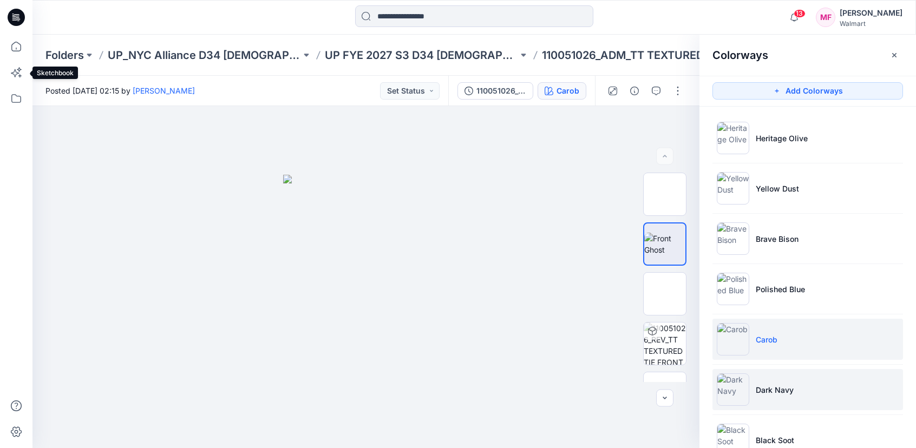
click at [732, 406] on li "Dark Navy" at bounding box center [807, 389] width 190 height 41
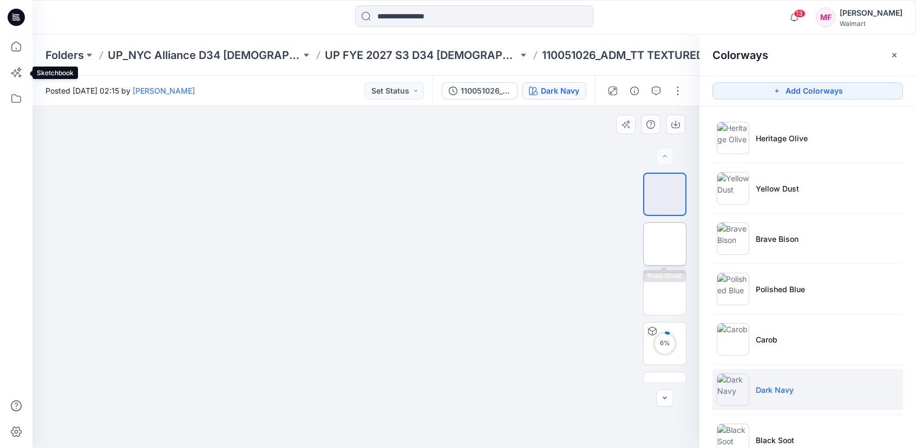
click at [665, 244] on img at bounding box center [665, 244] width 0 height 0
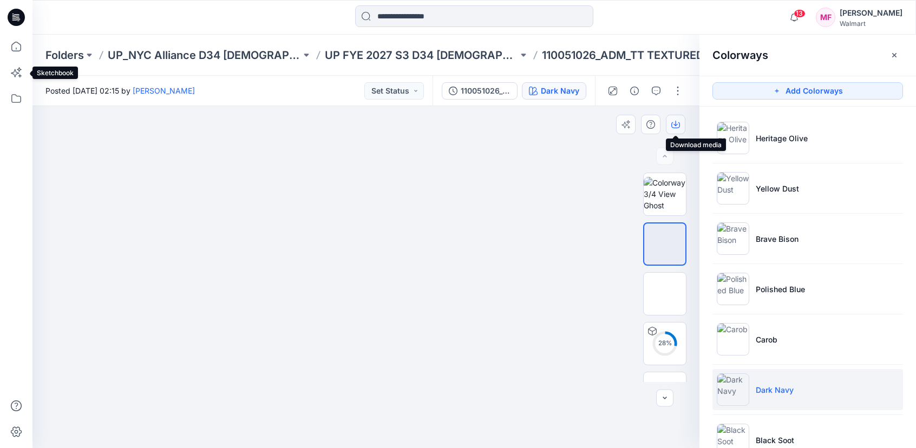
click at [672, 117] on button "button" at bounding box center [675, 124] width 19 height 19
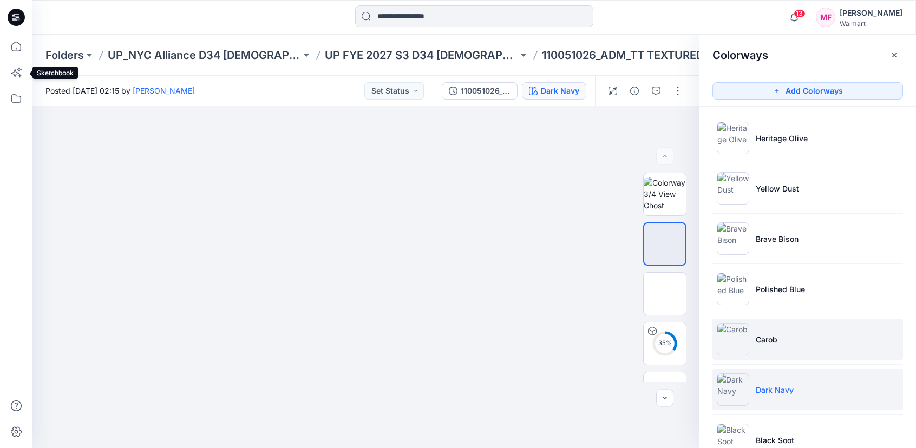
scroll to position [32, 0]
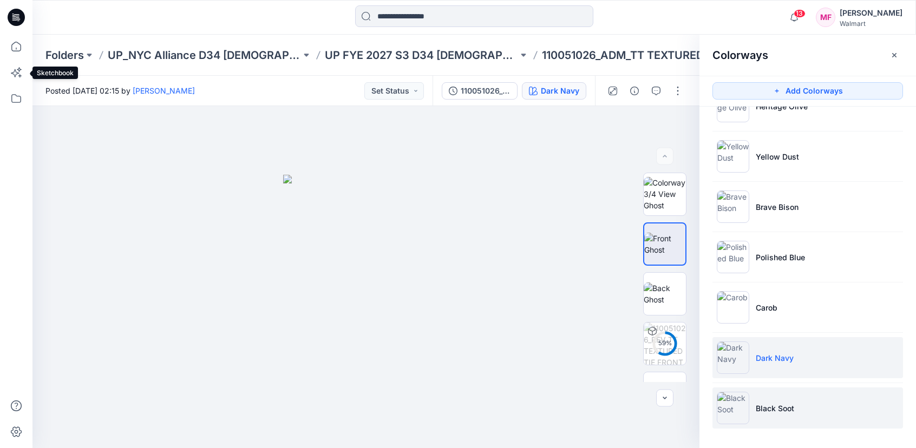
click at [774, 410] on p "Black Soot" at bounding box center [774, 408] width 38 height 11
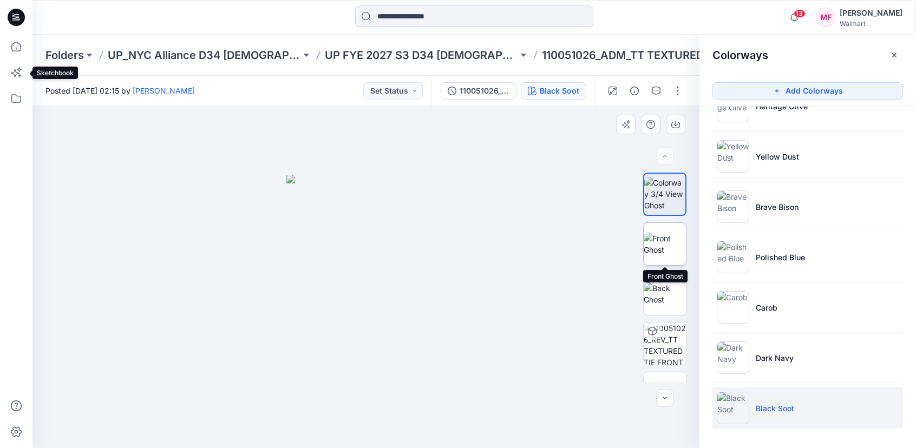
click at [672, 251] on img at bounding box center [664, 244] width 42 height 23
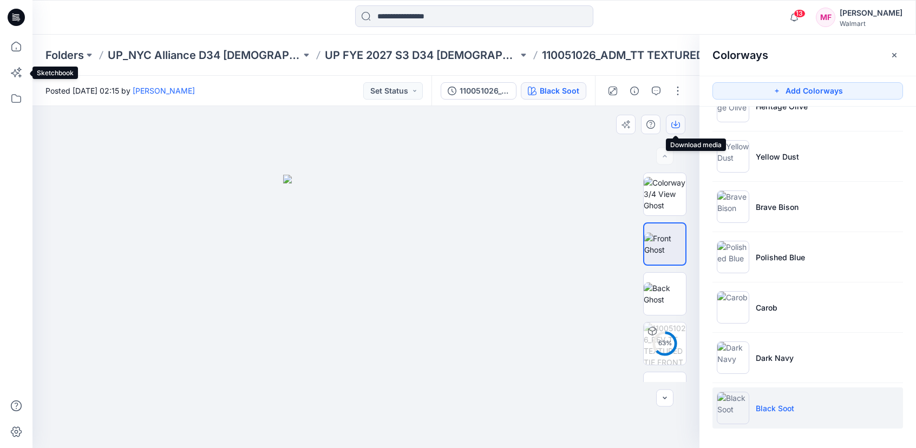
click at [677, 119] on button "button" at bounding box center [675, 124] width 19 height 19
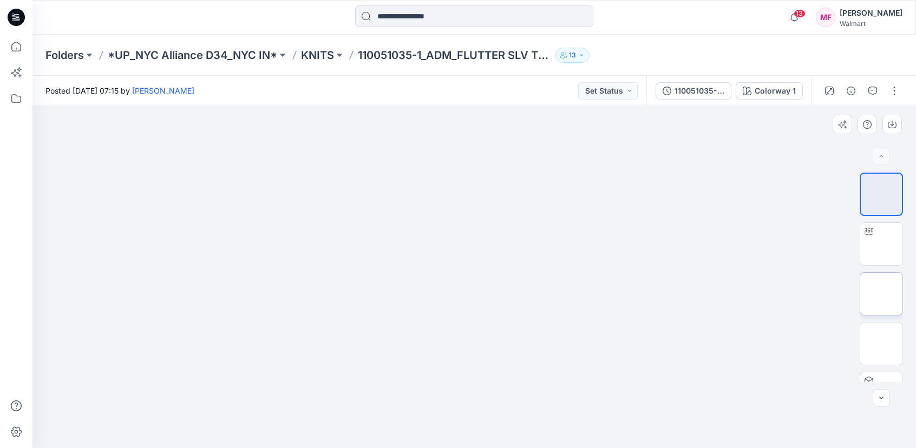
click at [881, 294] on img at bounding box center [881, 294] width 0 height 0
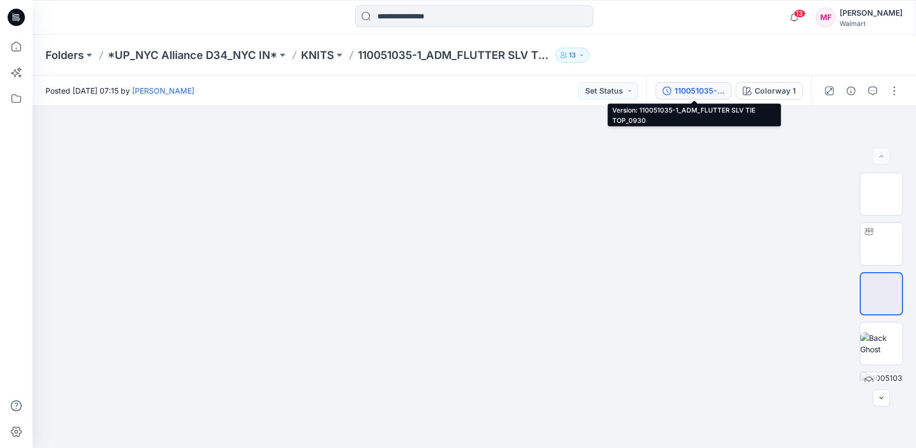
click at [699, 91] on div "110051035-1_ADM_FLUTTER SLV TIE TOP_0930" at bounding box center [699, 91] width 50 height 12
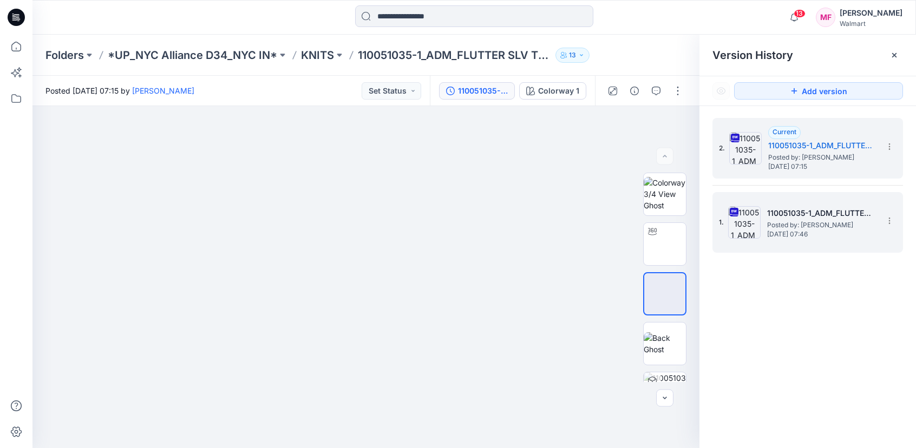
click at [827, 233] on span "Thursday, September 25, 2025 07:46" at bounding box center [821, 235] width 108 height 8
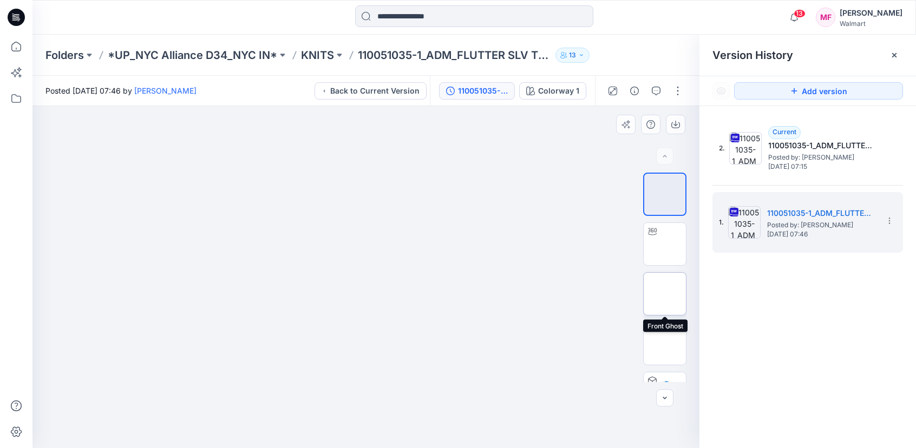
click at [665, 294] on img at bounding box center [665, 294] width 0 height 0
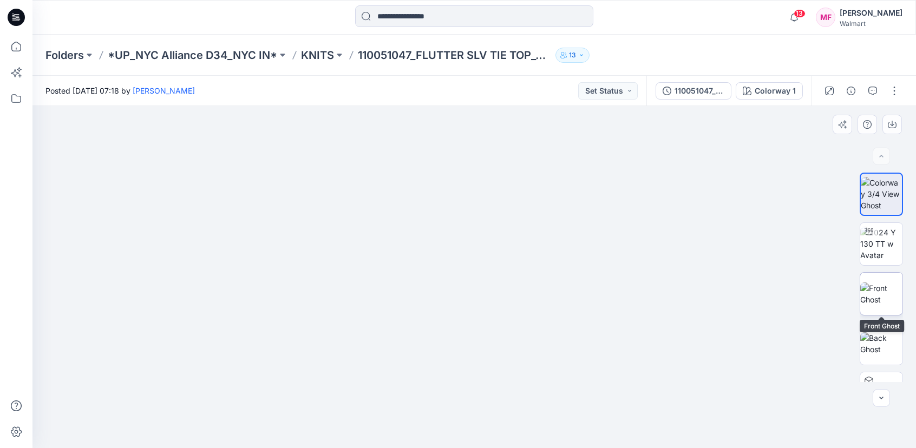
click at [878, 284] on img at bounding box center [881, 293] width 42 height 23
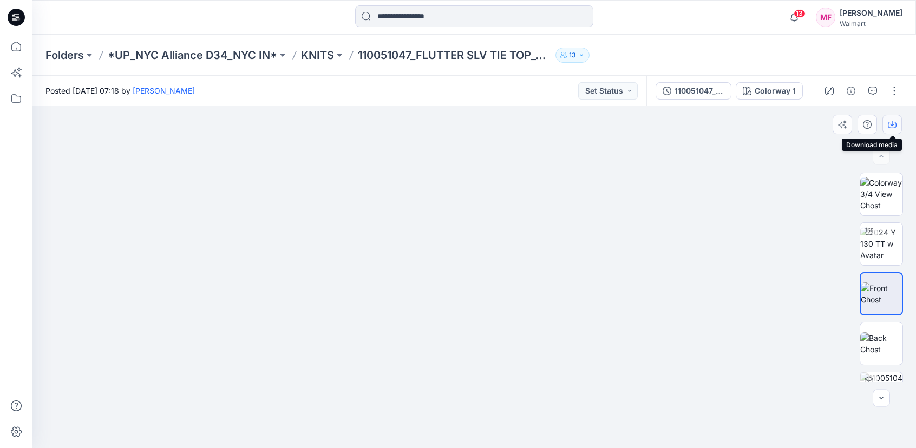
click at [893, 130] on button "button" at bounding box center [891, 124] width 19 height 19
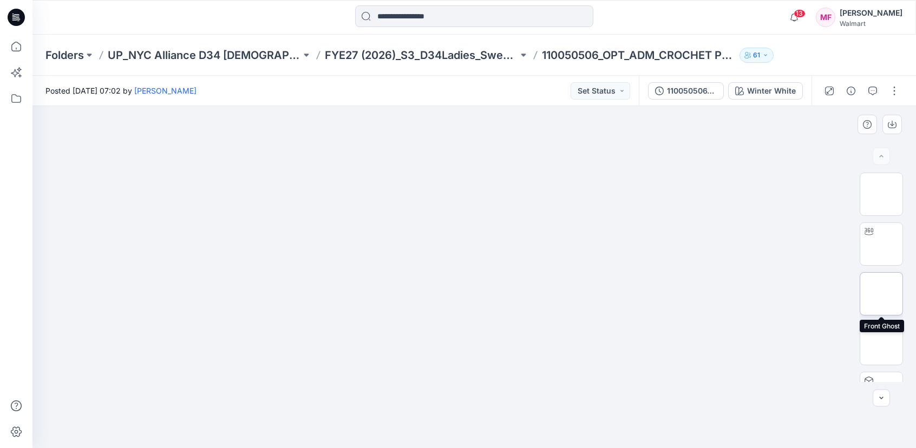
click at [883, 315] on div at bounding box center [880, 293] width 43 height 43
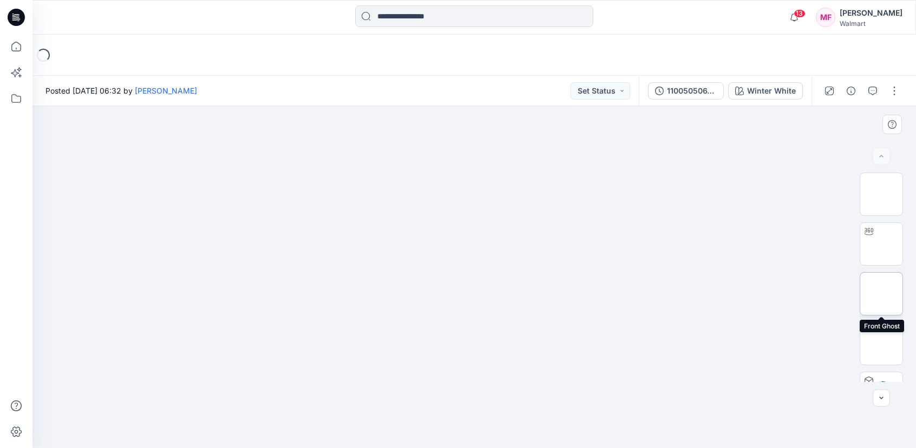
click at [881, 294] on img at bounding box center [881, 294] width 0 height 0
